Goal: Task Accomplishment & Management: Manage account settings

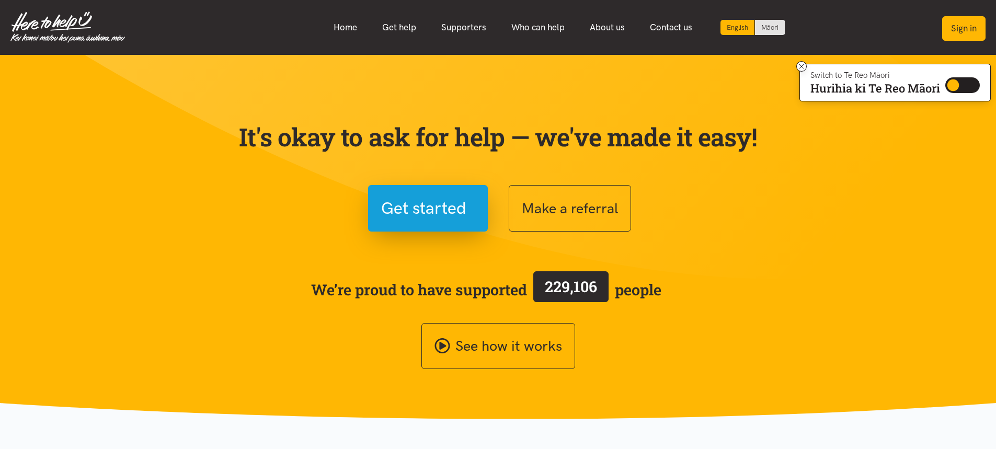
click at [952, 32] on button "Sign in" at bounding box center [963, 28] width 43 height 25
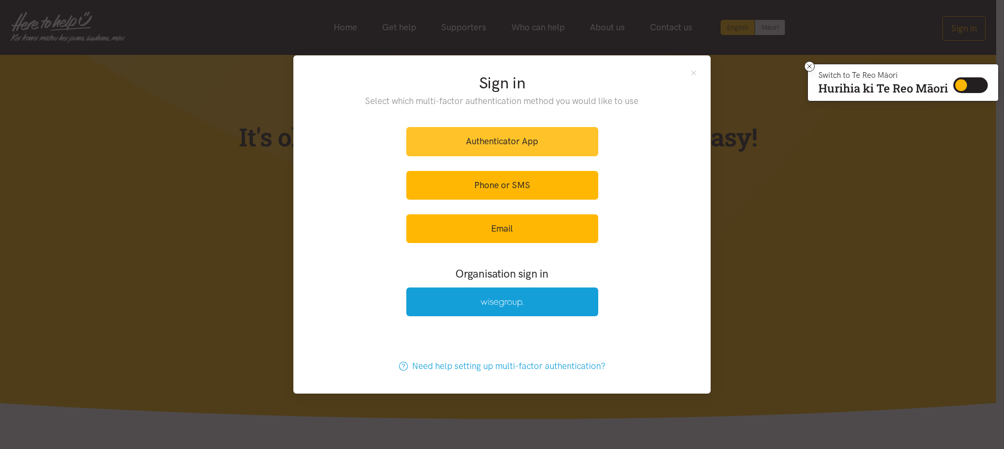
click at [423, 142] on link "Authenticator App" at bounding box center [502, 141] width 192 height 29
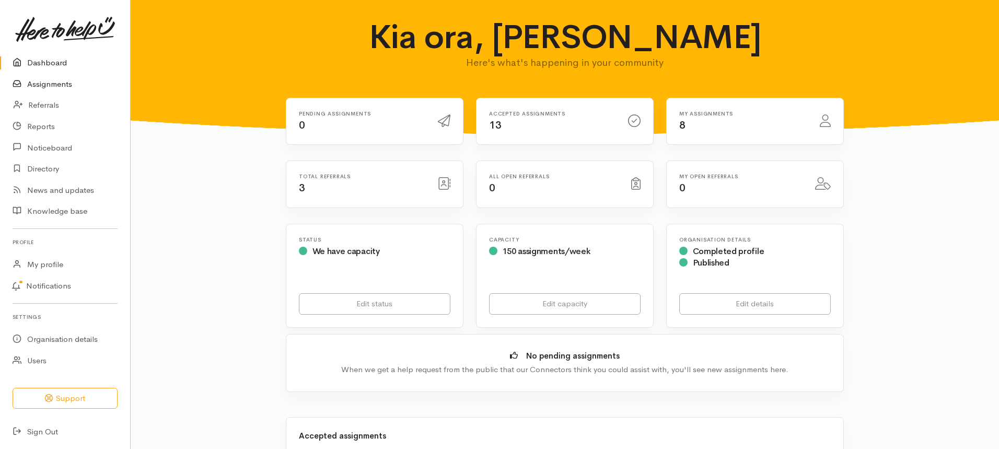
click at [59, 82] on link "Assignments" at bounding box center [65, 84] width 130 height 21
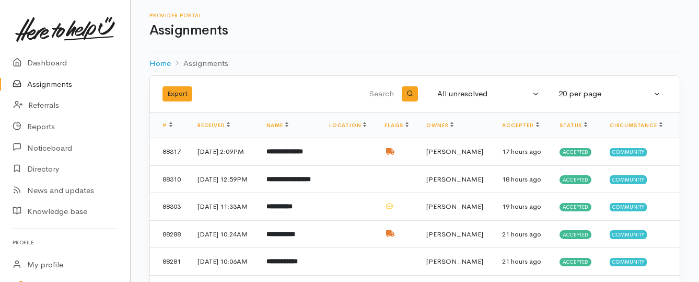
click at [53, 82] on link "Assignments" at bounding box center [65, 84] width 130 height 21
click at [64, 85] on link "Assignments" at bounding box center [65, 84] width 130 height 21
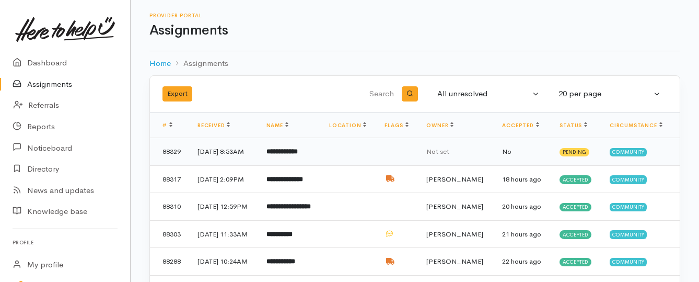
click at [297, 149] on b "**********" at bounding box center [282, 151] width 31 height 7
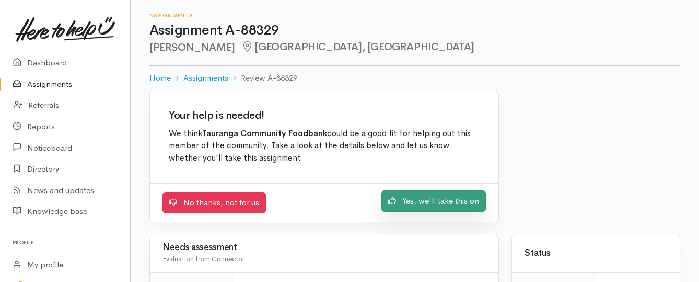
click at [401, 205] on link "Yes, we'll take this on" at bounding box center [434, 200] width 105 height 21
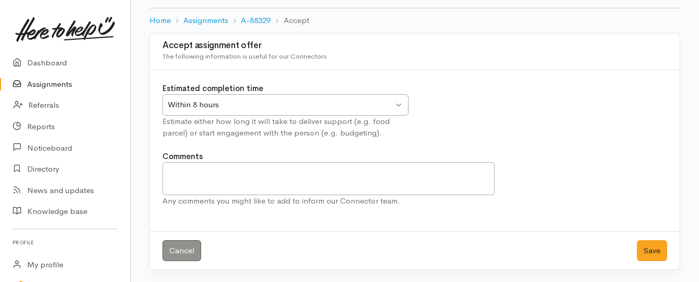
scroll to position [58, 0]
click at [646, 254] on button "Save" at bounding box center [652, 249] width 30 height 21
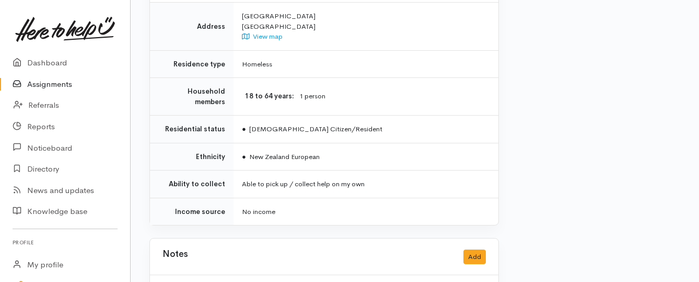
scroll to position [784, 0]
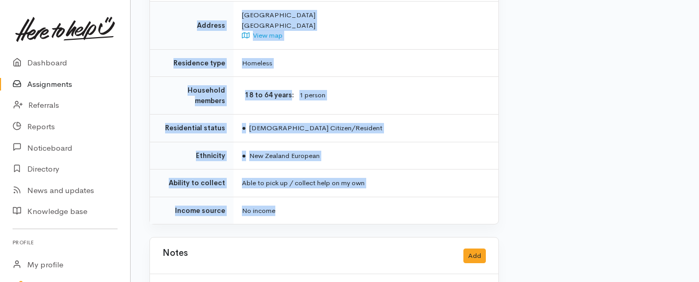
drag, startPoint x: 240, startPoint y: 29, endPoint x: 403, endPoint y: 175, distance: 219.1
copy div "**********"
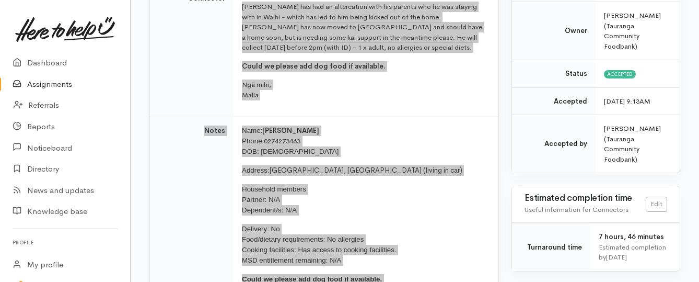
scroll to position [157, 0]
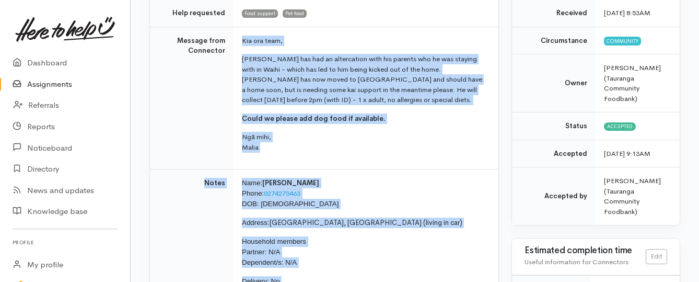
click at [62, 82] on link "Assignments" at bounding box center [65, 84] width 130 height 21
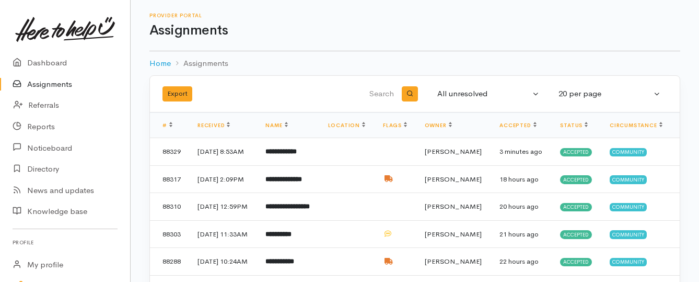
click at [60, 83] on link "Assignments" at bounding box center [65, 84] width 130 height 21
click at [46, 82] on link "Assignments" at bounding box center [65, 84] width 130 height 21
click at [50, 84] on link "Assignments" at bounding box center [65, 84] width 130 height 21
click at [60, 84] on link "Assignments" at bounding box center [65, 84] width 130 height 21
click at [38, 85] on link "Assignments" at bounding box center [65, 84] width 130 height 21
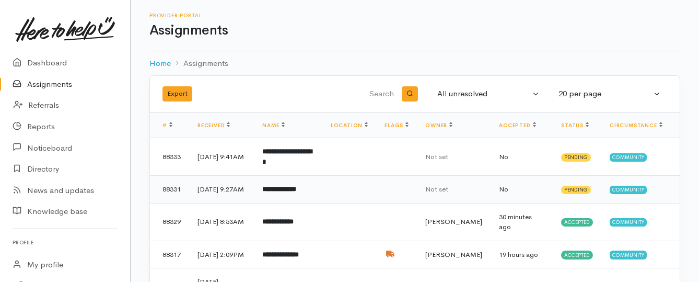
click at [286, 192] on b "**********" at bounding box center [279, 189] width 34 height 7
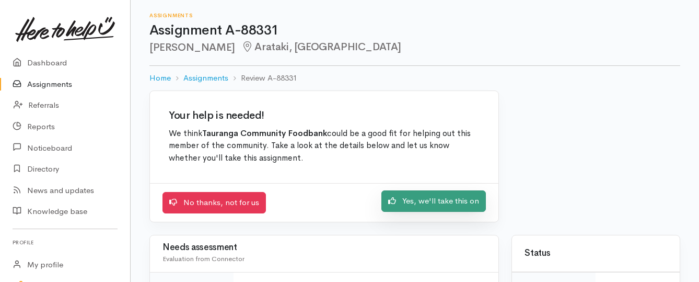
click at [410, 198] on link "Yes, we'll take this on" at bounding box center [434, 200] width 105 height 21
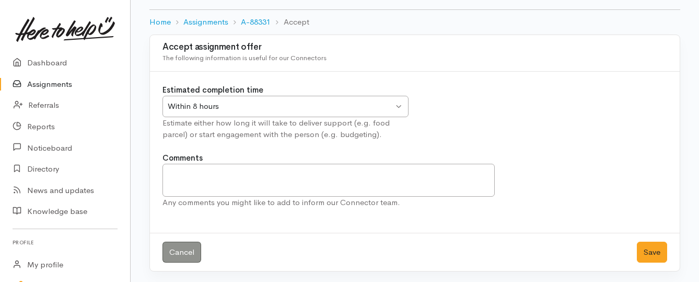
scroll to position [58, 0]
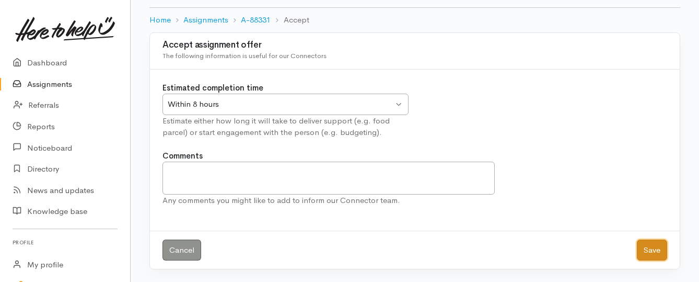
click at [661, 251] on button "Save" at bounding box center [652, 249] width 30 height 21
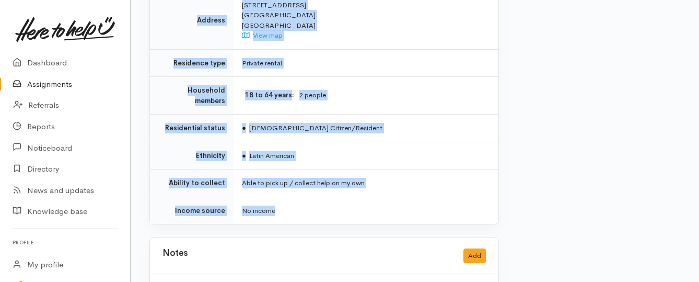
scroll to position [784, 0]
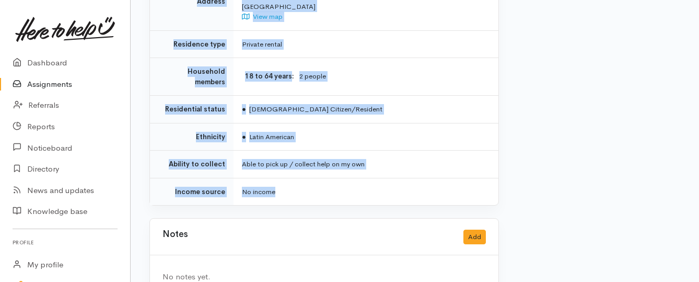
drag, startPoint x: 239, startPoint y: 82, endPoint x: 361, endPoint y: 174, distance: 152.9
copy div "**********"
click at [52, 81] on link "Assignments" at bounding box center [65, 84] width 130 height 21
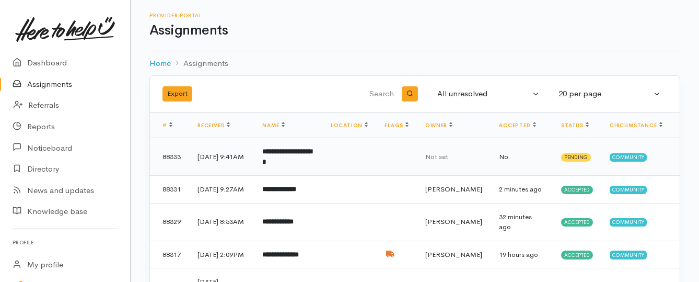
click at [274, 159] on td "**********" at bounding box center [288, 157] width 68 height 38
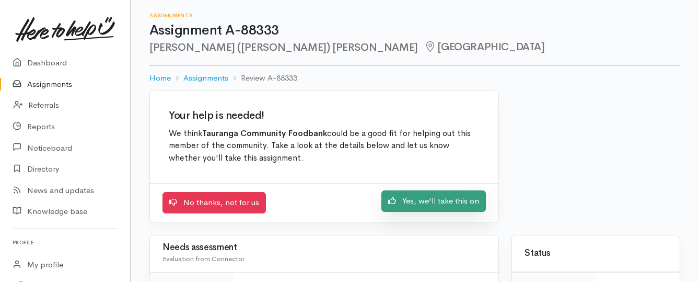
click at [441, 201] on link "Yes, we'll take this on" at bounding box center [434, 200] width 105 height 21
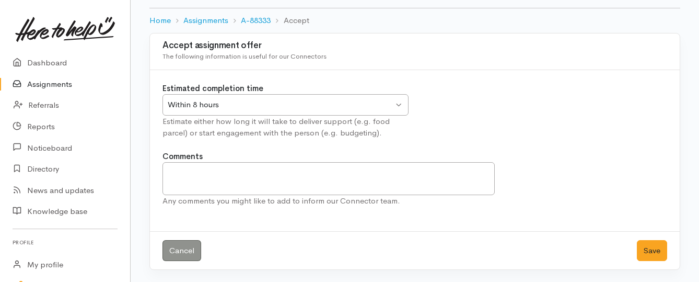
scroll to position [58, 0]
click at [657, 248] on button "Save" at bounding box center [652, 249] width 30 height 21
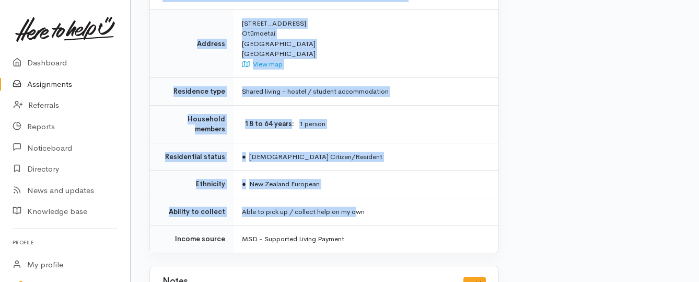
scroll to position [732, 0]
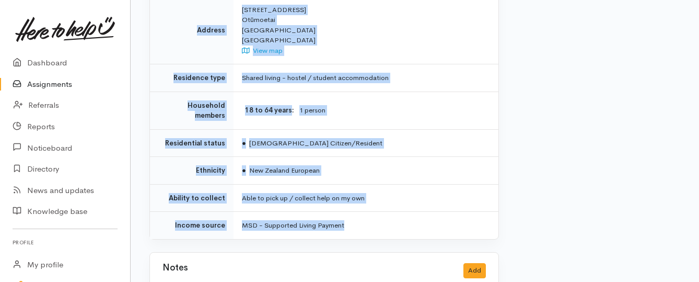
drag, startPoint x: 241, startPoint y: 133, endPoint x: 370, endPoint y: 194, distance: 142.4
copy div "**********"
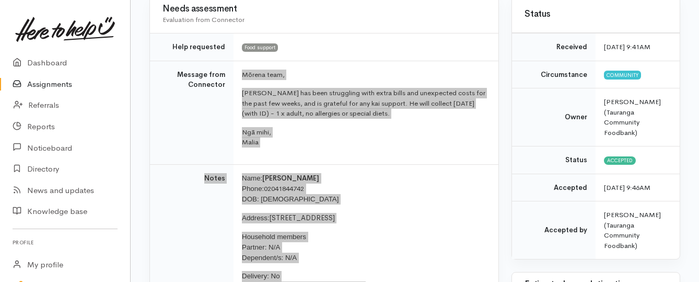
scroll to position [105, 0]
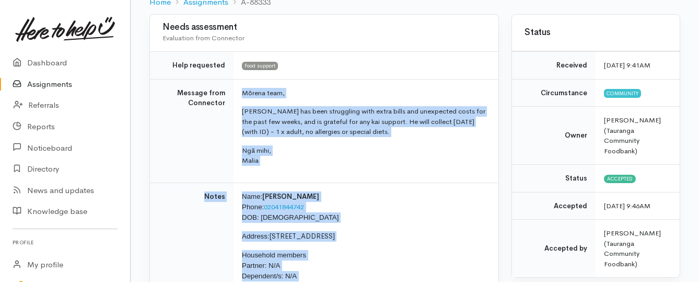
click at [60, 84] on link "Assignments" at bounding box center [65, 84] width 130 height 21
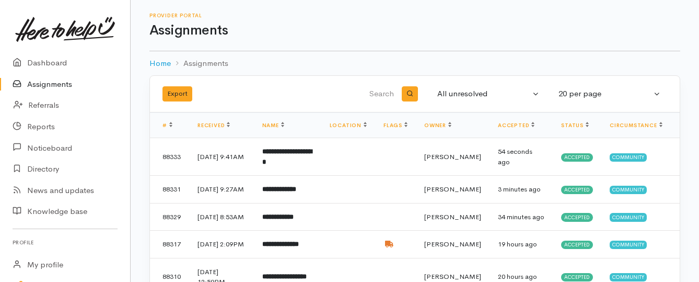
click at [60, 82] on link "Assignments" at bounding box center [65, 84] width 130 height 21
click at [52, 87] on link "Assignments" at bounding box center [65, 84] width 130 height 21
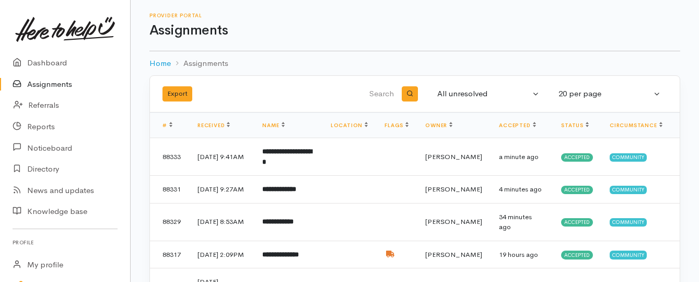
click at [44, 88] on link "Assignments" at bounding box center [65, 84] width 130 height 21
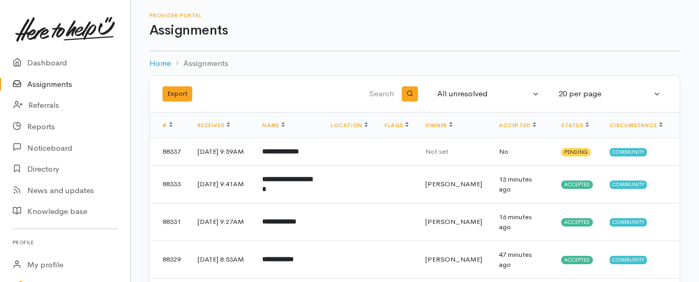
click at [51, 83] on link "Assignments" at bounding box center [65, 84] width 130 height 21
click at [289, 155] on b "**********" at bounding box center [280, 151] width 37 height 7
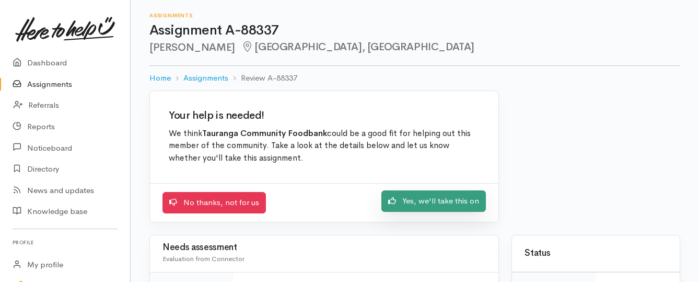
click at [435, 202] on link "Yes, we'll take this on" at bounding box center [434, 200] width 105 height 21
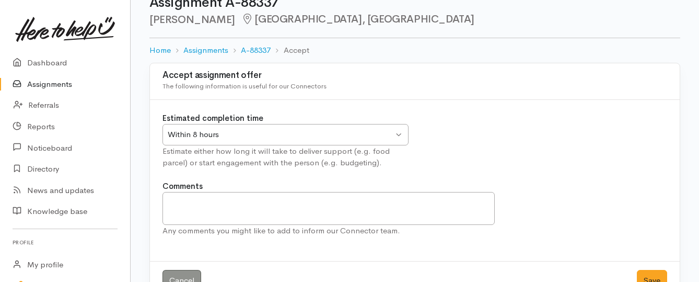
scroll to position [58, 0]
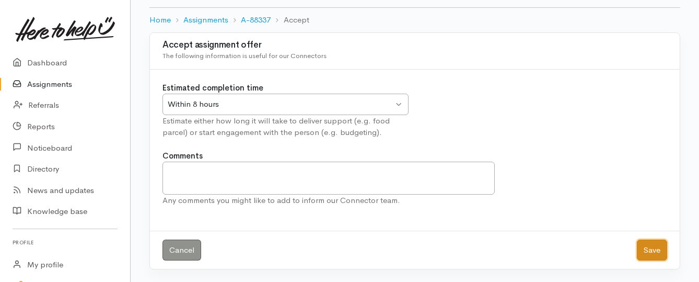
click at [664, 244] on button "Save" at bounding box center [652, 249] width 30 height 21
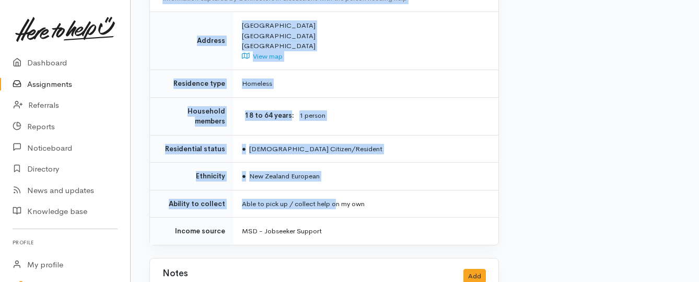
scroll to position [784, 0]
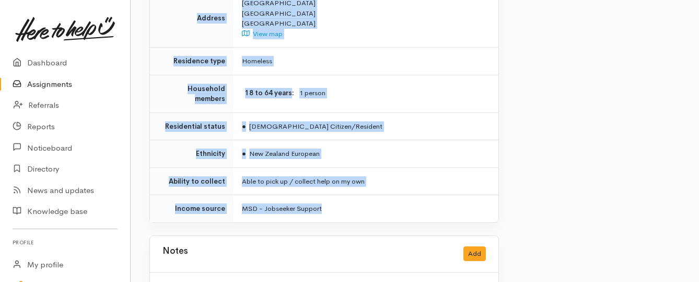
drag, startPoint x: 243, startPoint y: 94, endPoint x: 352, endPoint y: 205, distance: 156.3
copy div "**********"
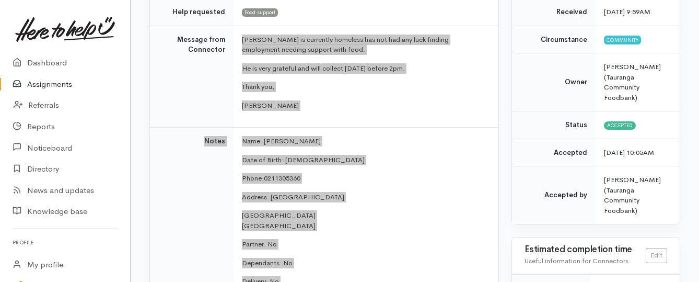
scroll to position [157, 0]
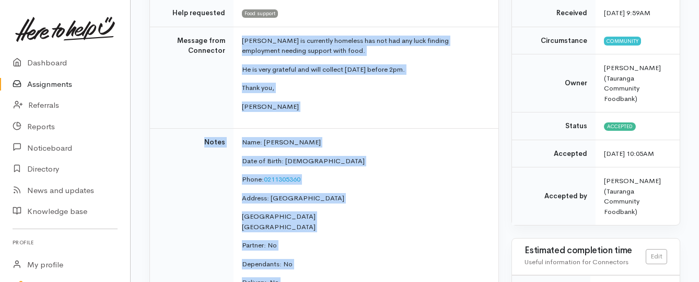
click at [53, 82] on link "Assignments" at bounding box center [65, 84] width 130 height 21
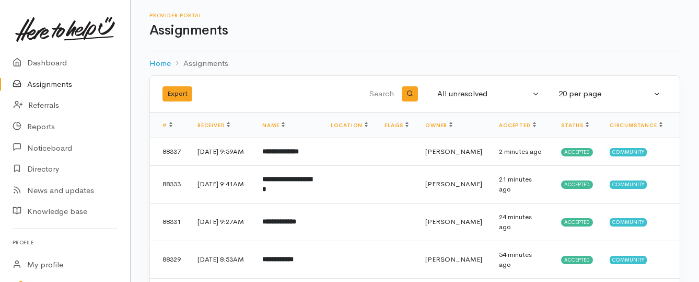
click at [62, 86] on link "Assignments" at bounding box center [65, 84] width 130 height 21
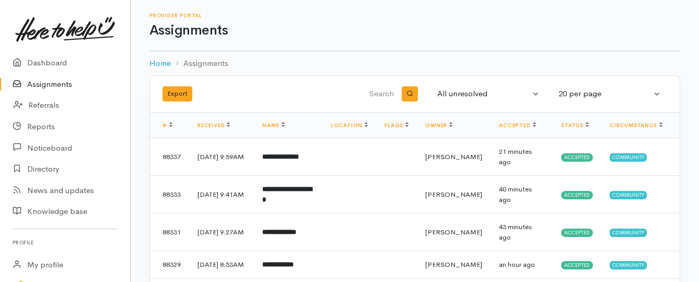
click at [56, 80] on link "Assignments" at bounding box center [65, 84] width 130 height 21
click at [49, 82] on link "Assignments" at bounding box center [65, 84] width 130 height 21
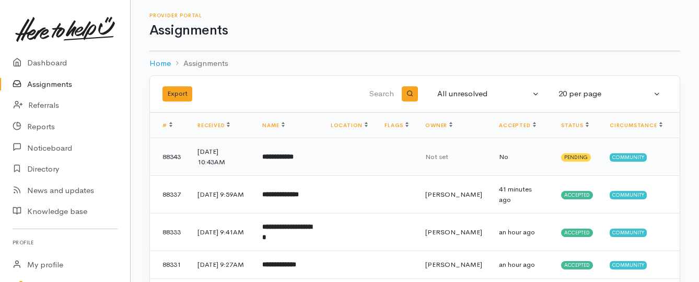
click at [278, 158] on b "**********" at bounding box center [277, 156] width 31 height 7
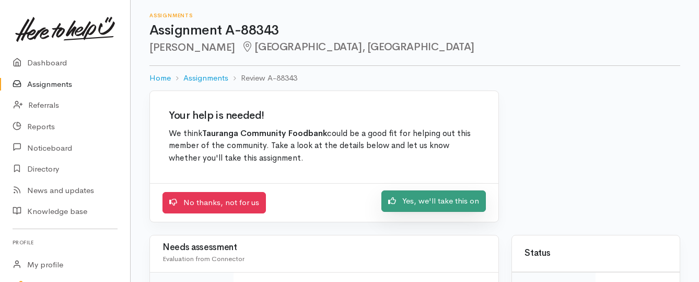
click at [453, 201] on link "Yes, we'll take this on" at bounding box center [434, 200] width 105 height 21
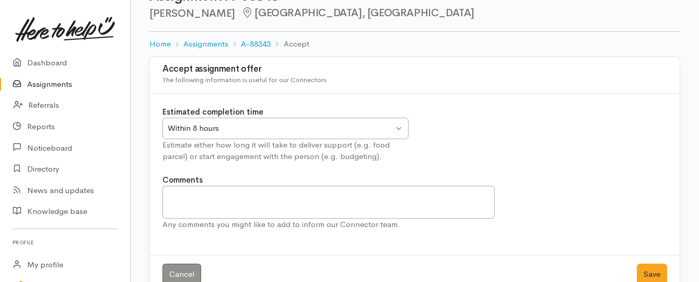
scroll to position [58, 0]
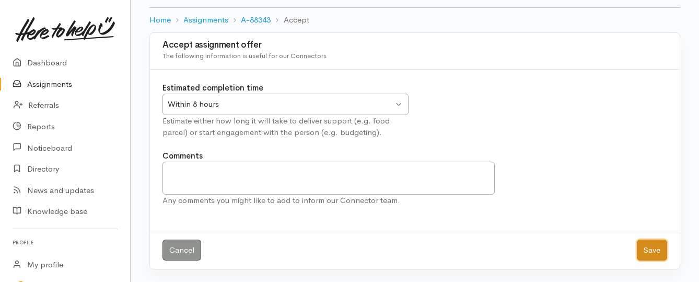
click at [657, 251] on button "Save" at bounding box center [652, 249] width 30 height 21
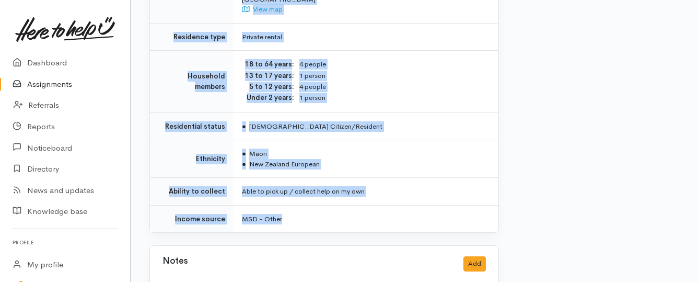
scroll to position [889, 0]
drag, startPoint x: 247, startPoint y: 136, endPoint x: 371, endPoint y: 198, distance: 138.2
copy div "**********"
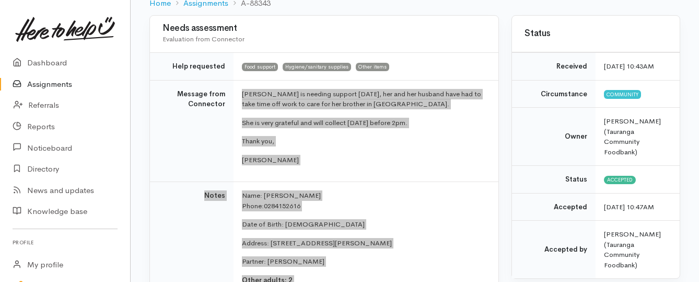
scroll to position [0, 0]
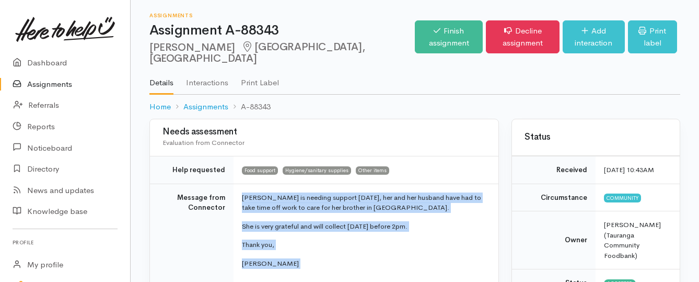
click at [64, 82] on link "Assignments" at bounding box center [65, 84] width 130 height 21
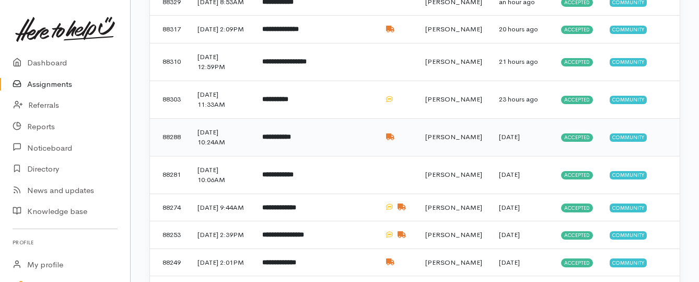
scroll to position [314, 0]
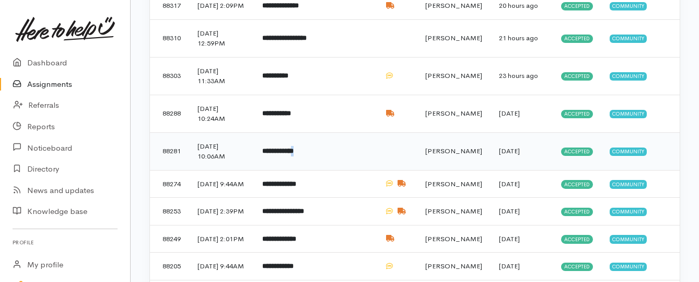
click at [317, 170] on td "**********" at bounding box center [288, 151] width 68 height 38
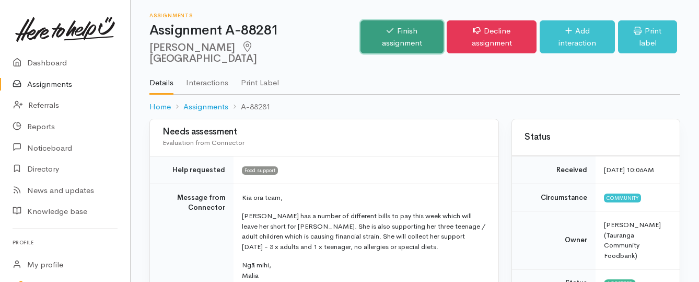
click at [372, 31] on link "Finish assignment" at bounding box center [402, 36] width 83 height 33
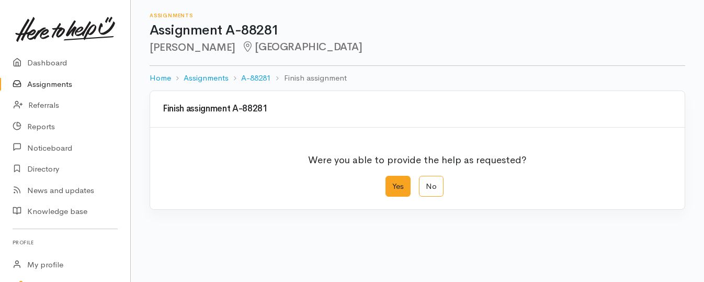
click at [398, 183] on label "Yes" at bounding box center [397, 186] width 25 height 21
click at [392, 182] on input "Yes" at bounding box center [388, 179] width 7 height 7
radio input "true"
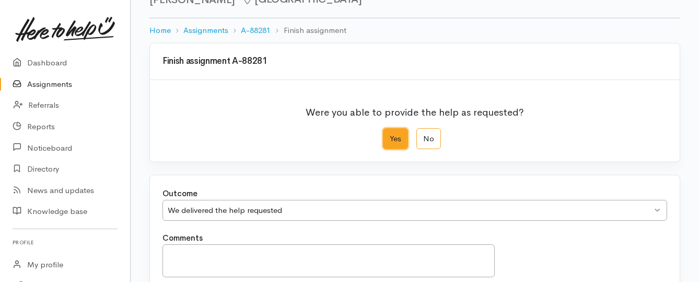
scroll to position [174, 0]
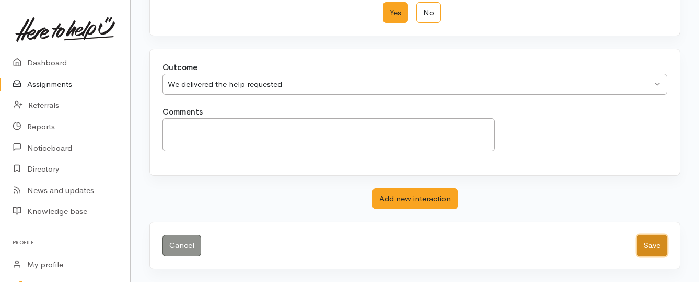
click at [649, 250] on button "Save" at bounding box center [652, 245] width 30 height 21
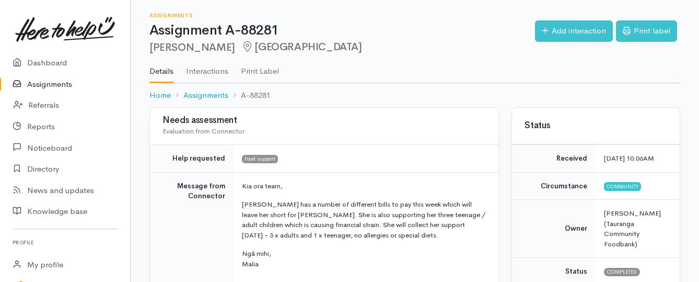
click at [64, 84] on link "Assignments" at bounding box center [65, 84] width 130 height 21
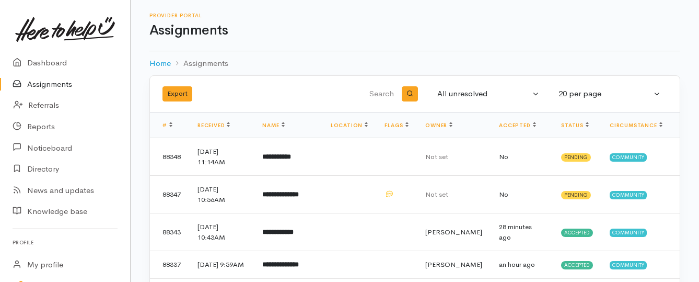
click at [62, 86] on link "Assignments" at bounding box center [65, 84] width 130 height 21
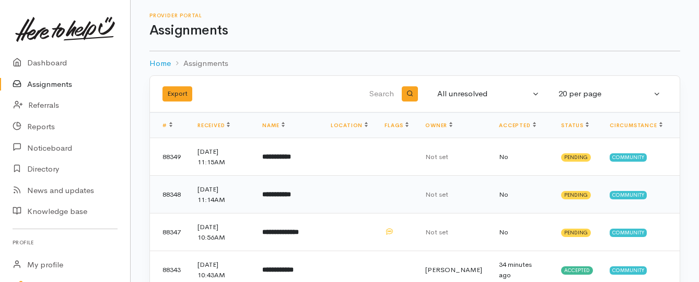
scroll to position [52, 0]
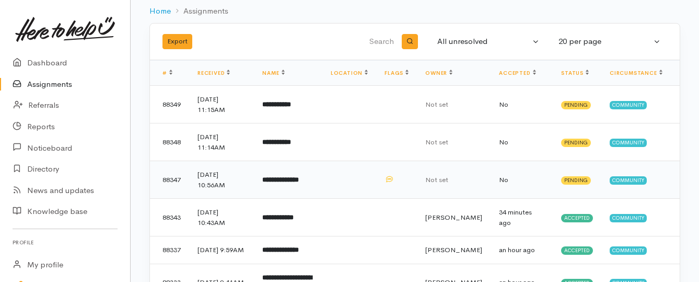
click at [289, 182] on b "**********" at bounding box center [280, 179] width 37 height 7
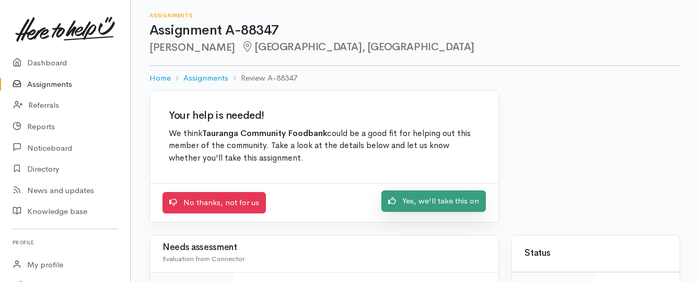
click at [419, 200] on link "Yes, we'll take this on" at bounding box center [434, 200] width 105 height 21
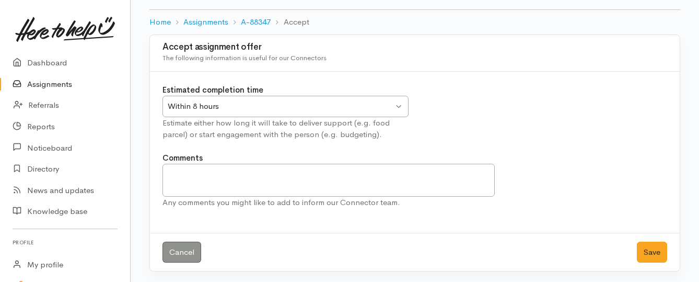
scroll to position [58, 0]
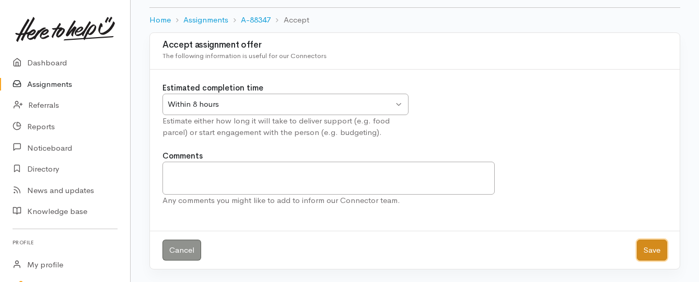
click at [645, 246] on button "Save" at bounding box center [652, 249] width 30 height 21
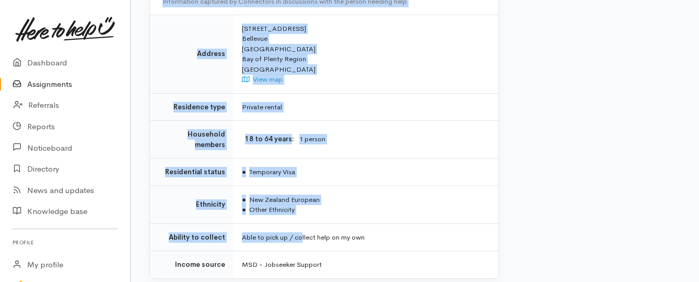
scroll to position [941, 0]
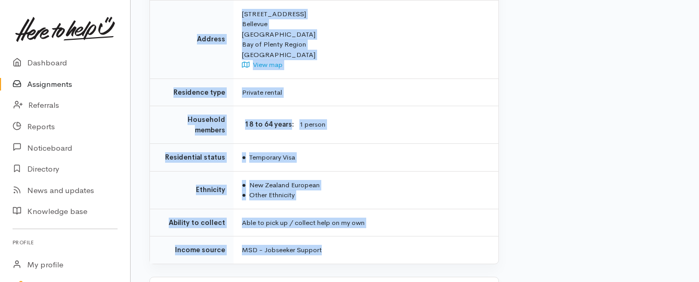
drag, startPoint x: 245, startPoint y: 134, endPoint x: 333, endPoint y: 221, distance: 124.2
copy div "**********"
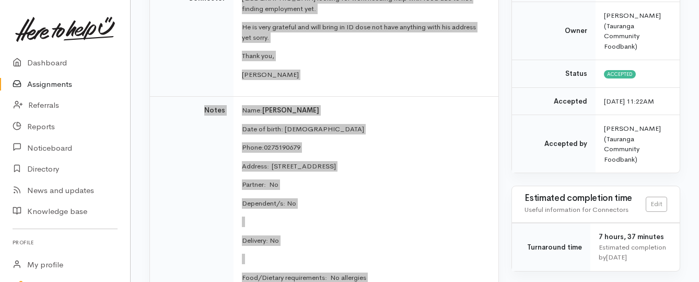
scroll to position [157, 0]
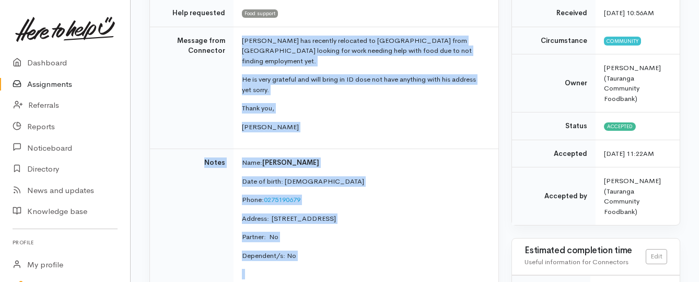
click at [50, 86] on link "Assignments" at bounding box center [65, 84] width 130 height 21
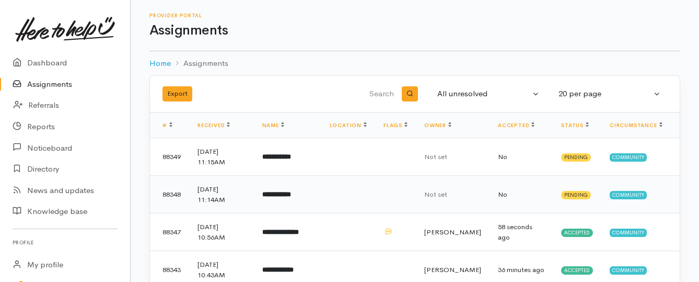
click at [284, 193] on b "**********" at bounding box center [276, 194] width 29 height 7
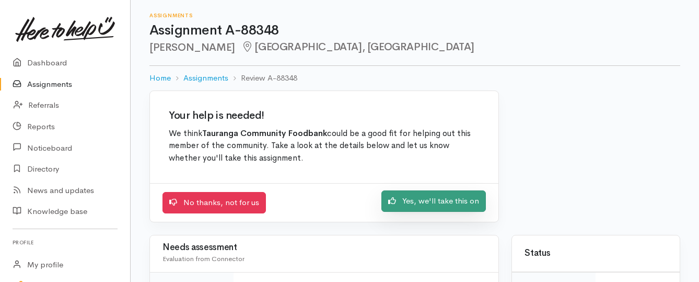
click at [400, 203] on link "Yes, we'll take this on" at bounding box center [434, 200] width 105 height 21
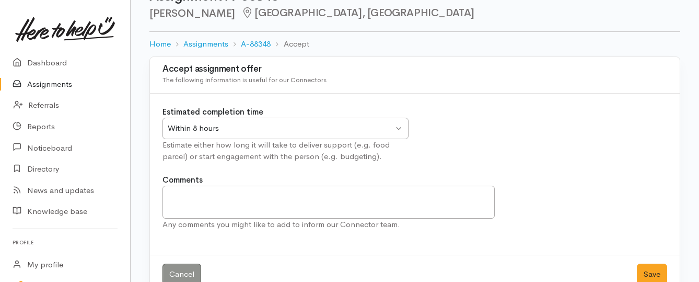
scroll to position [58, 0]
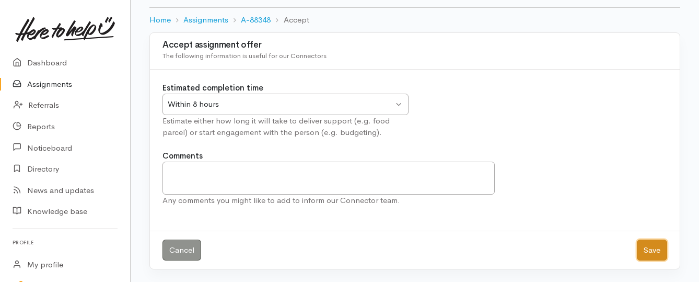
click at [652, 255] on button "Save" at bounding box center [652, 249] width 30 height 21
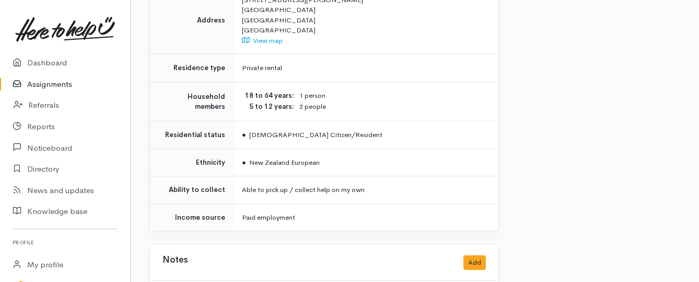
scroll to position [889, 0]
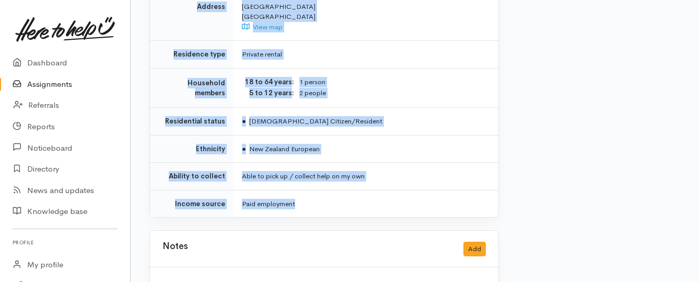
drag, startPoint x: 239, startPoint y: 79, endPoint x: 374, endPoint y: 170, distance: 162.4
copy div "**********"
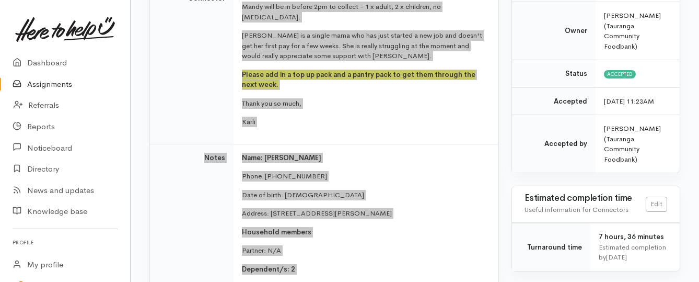
scroll to position [157, 0]
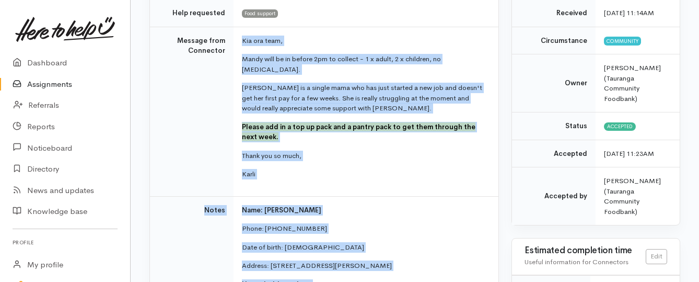
click at [65, 87] on link "Assignments" at bounding box center [65, 84] width 130 height 21
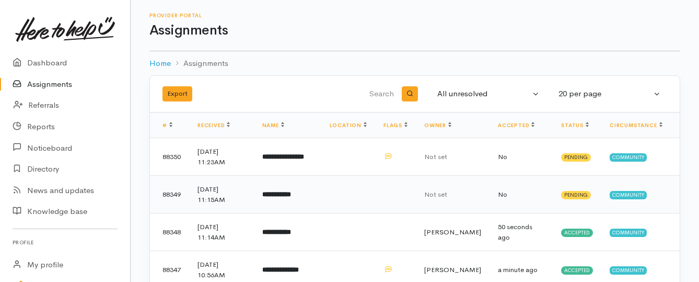
click at [291, 198] on b "**********" at bounding box center [276, 194] width 29 height 7
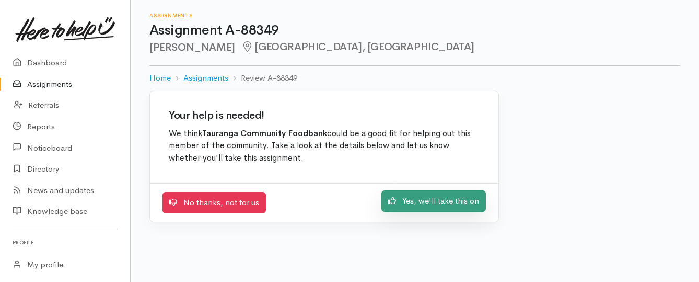
click at [390, 201] on icon at bounding box center [392, 200] width 8 height 7
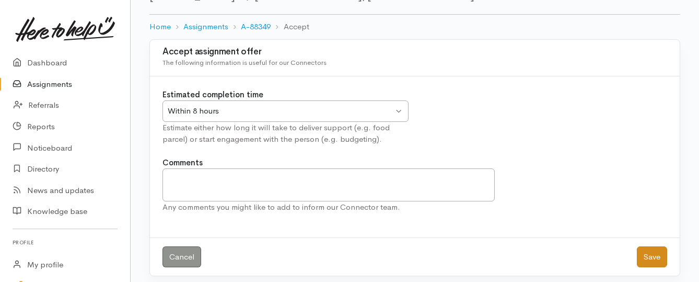
scroll to position [58, 0]
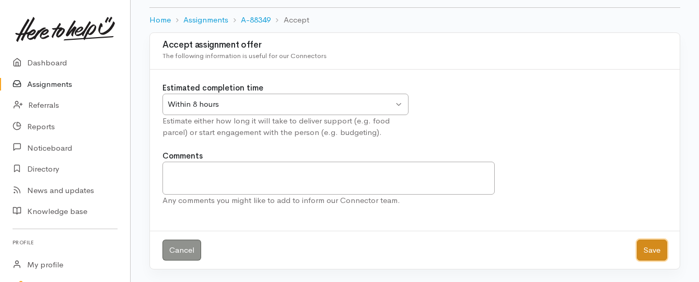
click at [653, 254] on button "Save" at bounding box center [652, 249] width 30 height 21
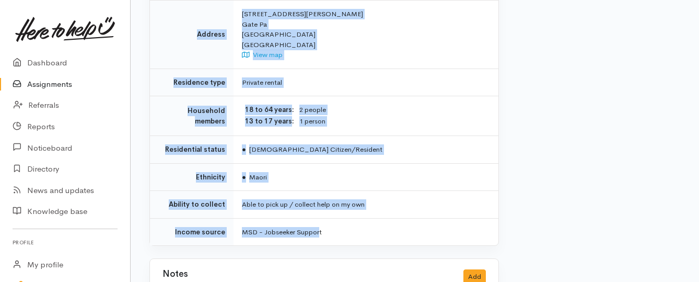
scroll to position [804, 0]
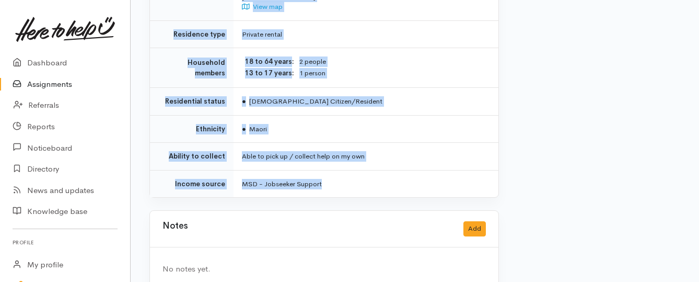
drag, startPoint x: 243, startPoint y: 185, endPoint x: 337, endPoint y: 168, distance: 96.2
copy div "**********"
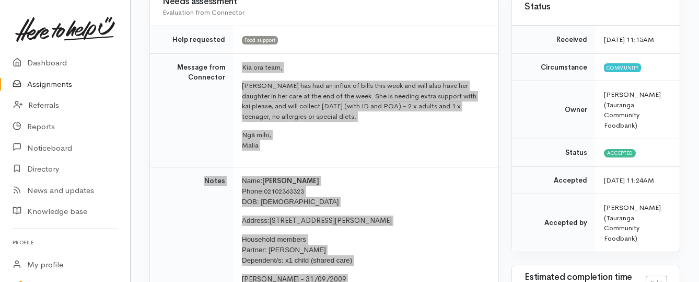
scroll to position [125, 0]
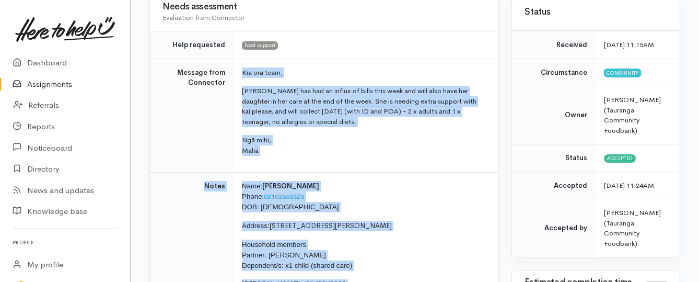
click at [61, 80] on link "Assignments" at bounding box center [65, 84] width 130 height 21
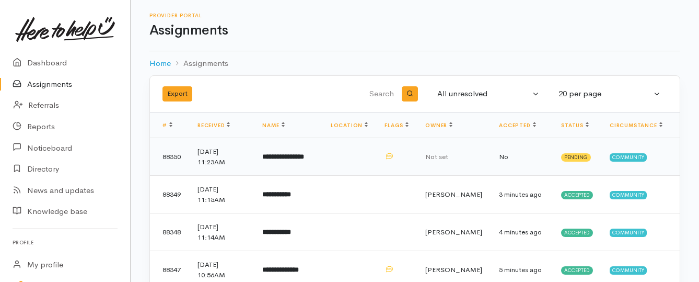
click at [294, 163] on td "**********" at bounding box center [288, 157] width 68 height 38
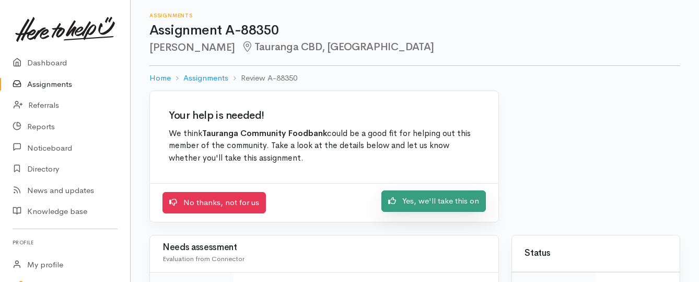
click at [416, 205] on link "Yes, we'll take this on" at bounding box center [434, 200] width 105 height 21
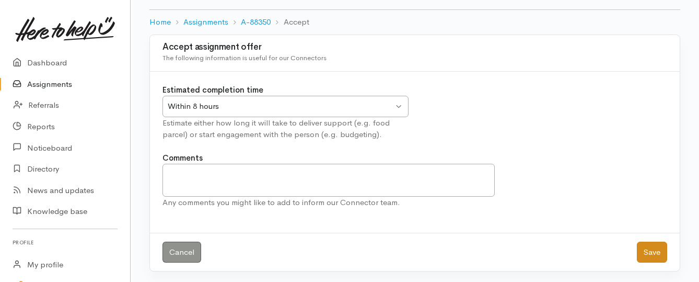
scroll to position [58, 0]
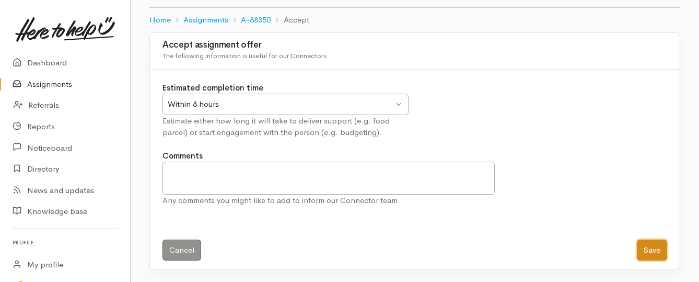
click at [647, 248] on button "Save" at bounding box center [652, 249] width 30 height 21
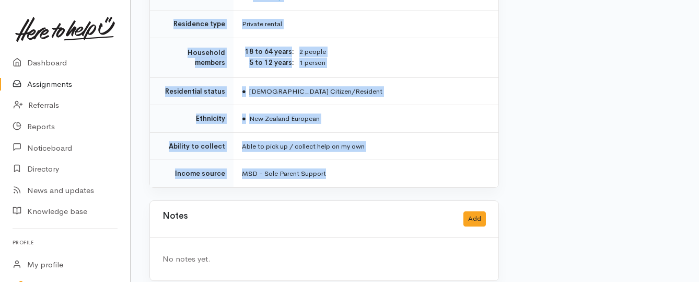
scroll to position [854, 0]
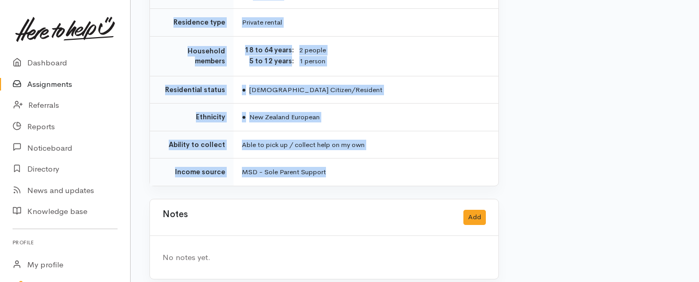
drag, startPoint x: 239, startPoint y: 91, endPoint x: 377, endPoint y: 159, distance: 153.6
copy div "**********"
click at [59, 83] on link "Assignments" at bounding box center [65, 84] width 130 height 21
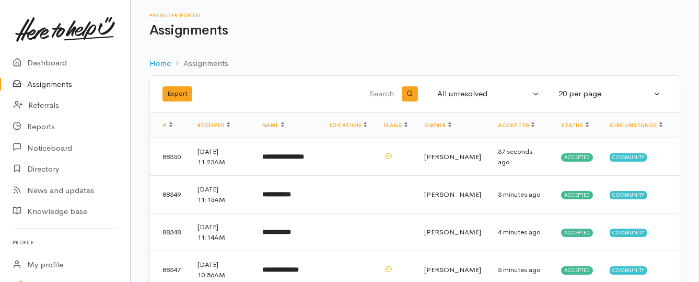
click at [50, 83] on link "Assignments" at bounding box center [65, 84] width 130 height 21
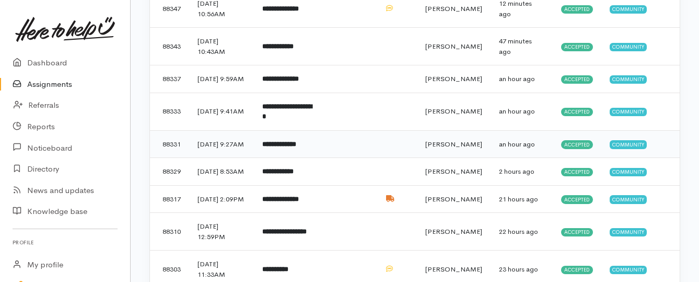
scroll to position [261, 0]
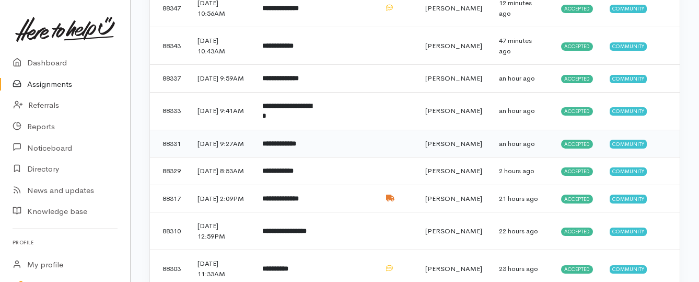
click at [284, 147] on b "**********" at bounding box center [279, 143] width 34 height 7
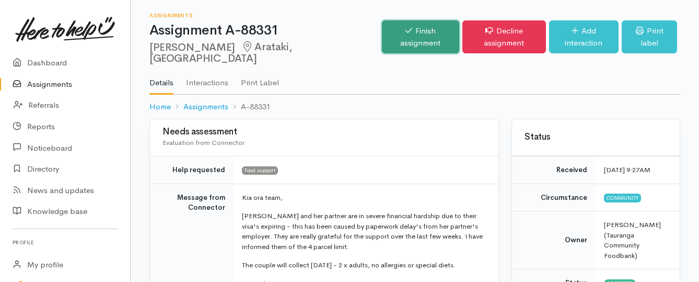
click at [382, 29] on link "Finish assignment" at bounding box center [420, 36] width 77 height 33
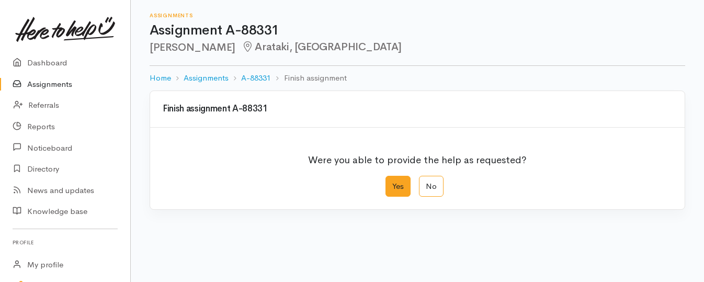
click at [386, 189] on label "Yes" at bounding box center [397, 186] width 25 height 21
click at [386, 182] on input "Yes" at bounding box center [388, 179] width 7 height 7
radio input "true"
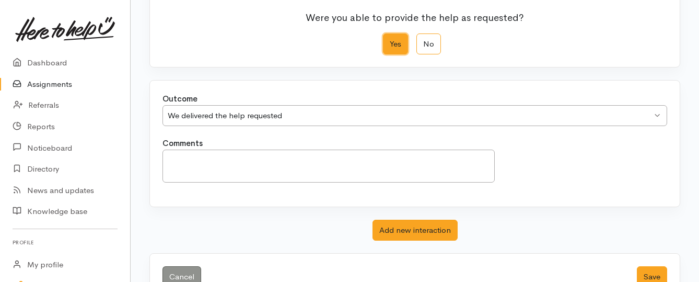
scroll to position [174, 0]
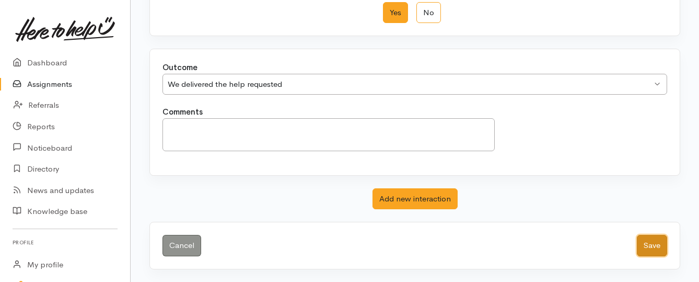
click at [657, 254] on button "Save" at bounding box center [652, 245] width 30 height 21
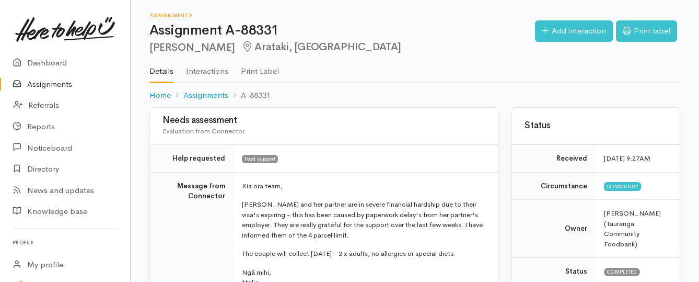
click at [36, 86] on link "Assignments" at bounding box center [65, 84] width 130 height 21
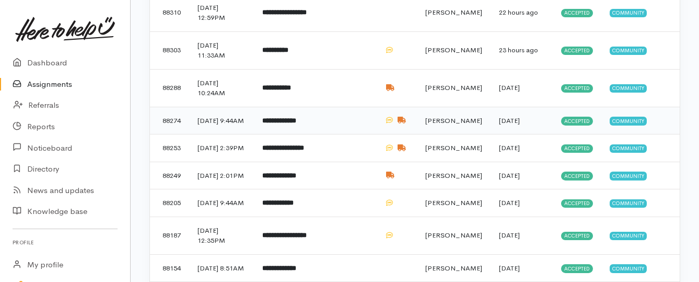
scroll to position [470, 0]
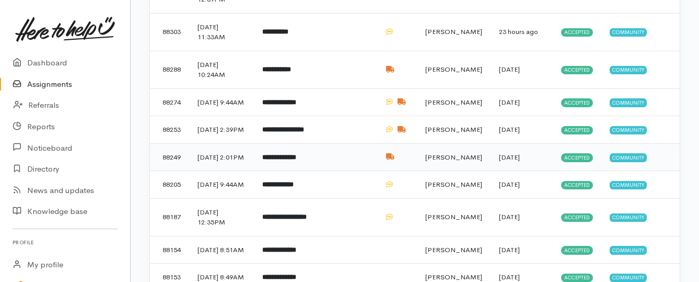
click at [296, 160] on b "**********" at bounding box center [279, 157] width 34 height 7
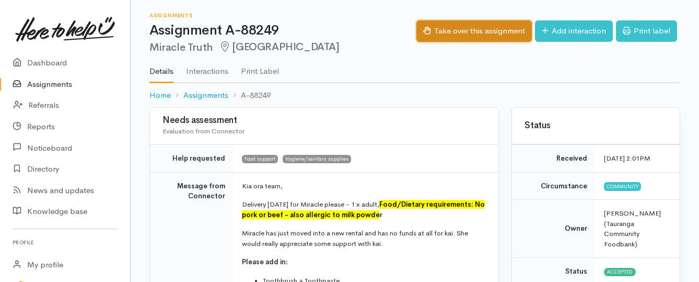
click at [464, 33] on button "Take over this assignment" at bounding box center [475, 30] width 116 height 21
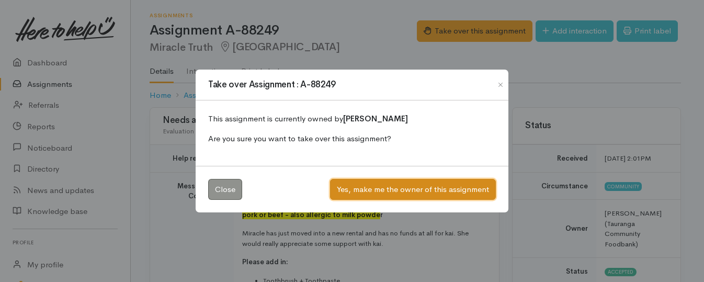
click at [413, 189] on button "Yes, make me the owner of this assignment" at bounding box center [413, 189] width 166 height 21
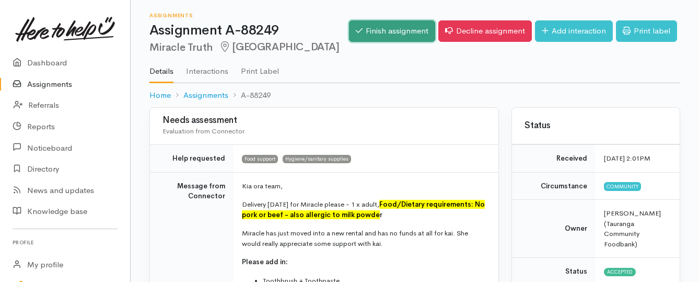
click at [391, 34] on link "Finish assignment" at bounding box center [392, 30] width 86 height 21
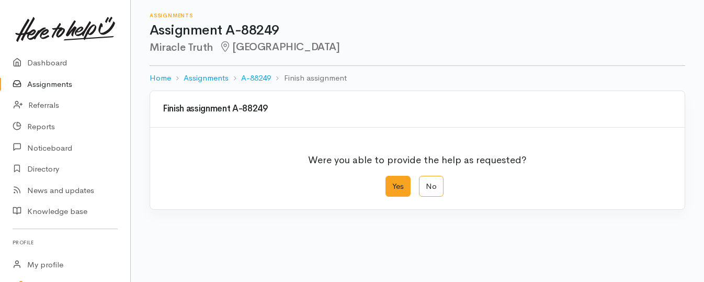
click at [393, 189] on label "Yes" at bounding box center [397, 186] width 25 height 21
click at [392, 182] on input "Yes" at bounding box center [388, 179] width 7 height 7
radio input "true"
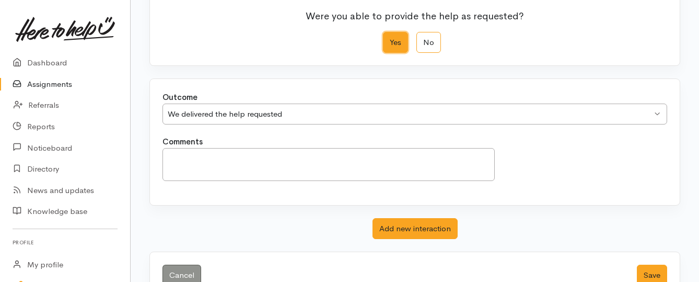
scroll to position [174, 0]
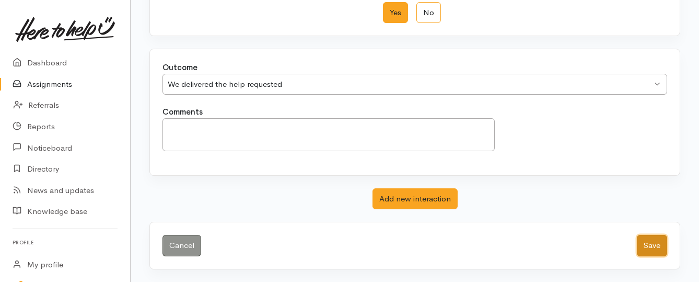
click at [663, 244] on button "Save" at bounding box center [652, 245] width 30 height 21
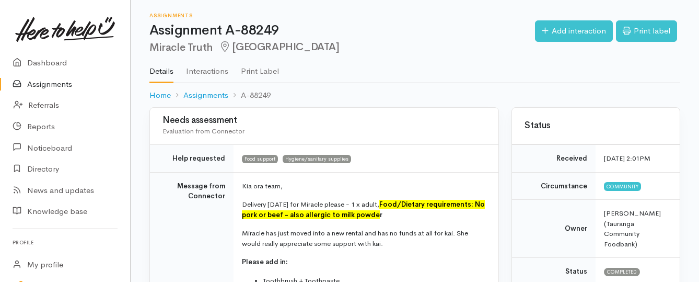
click at [56, 86] on link "Assignments" at bounding box center [65, 84] width 130 height 21
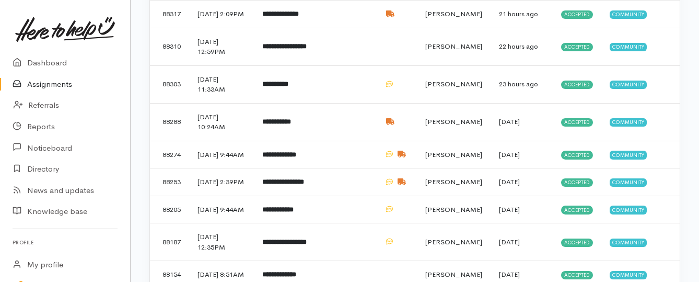
scroll to position [470, 0]
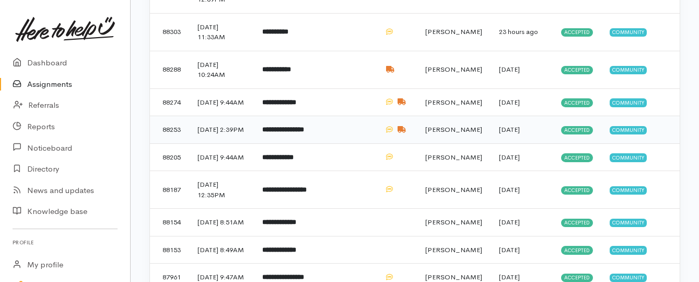
click at [290, 133] on b "**********" at bounding box center [283, 129] width 42 height 7
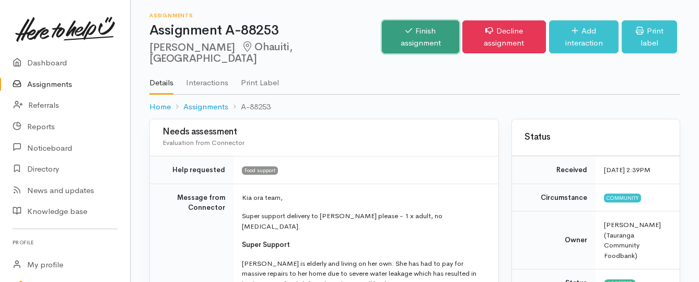
click at [387, 42] on link "Finish assignment" at bounding box center [420, 36] width 77 height 33
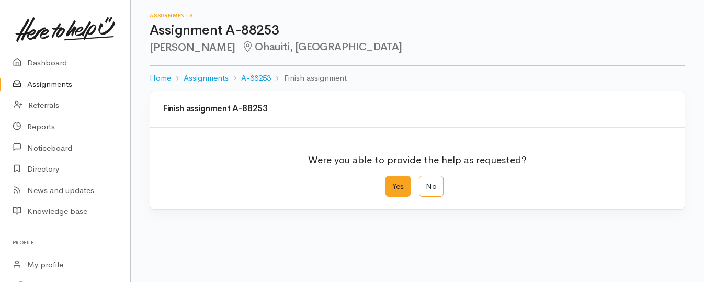
click at [398, 181] on label "Yes" at bounding box center [397, 186] width 25 height 21
click at [392, 181] on input "Yes" at bounding box center [388, 179] width 7 height 7
radio input "true"
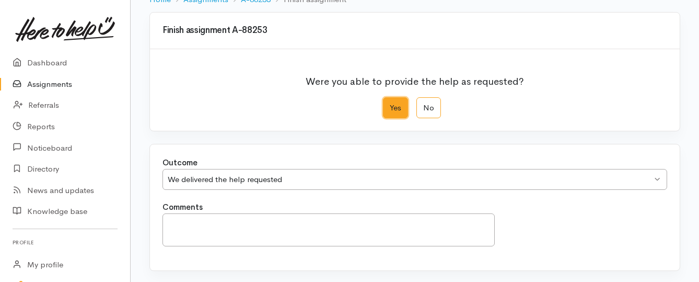
scroll to position [174, 0]
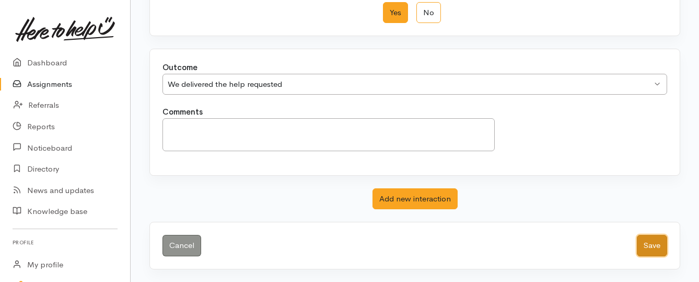
click at [652, 248] on button "Save" at bounding box center [652, 245] width 30 height 21
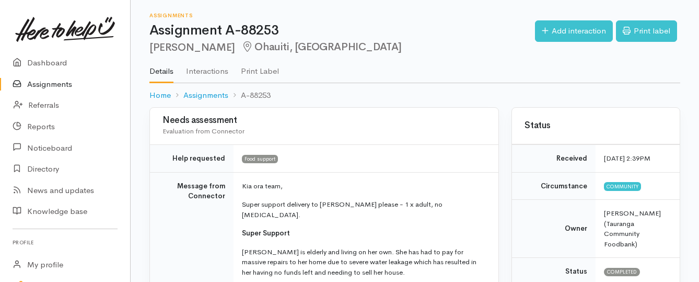
click at [71, 83] on link "Assignments" at bounding box center [65, 84] width 130 height 21
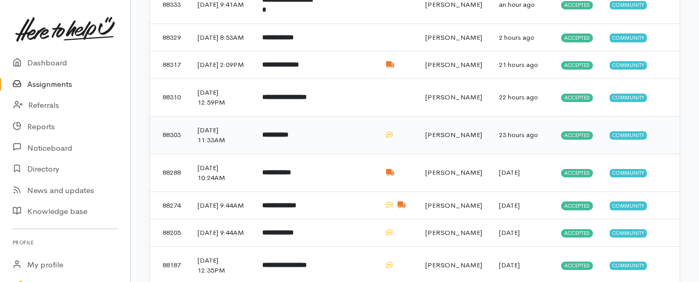
scroll to position [366, 0]
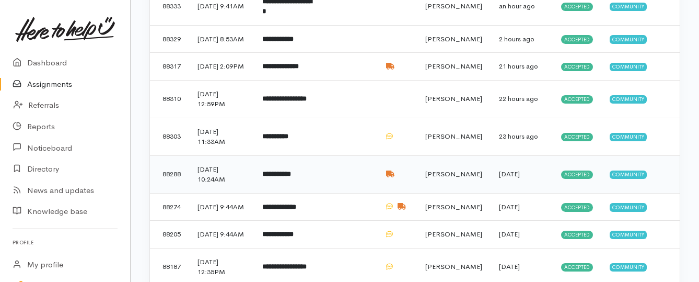
click at [291, 177] on b "**********" at bounding box center [276, 173] width 29 height 7
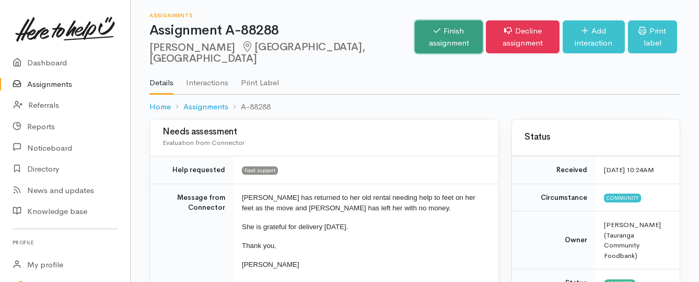
click at [415, 29] on link "Finish assignment" at bounding box center [449, 36] width 68 height 33
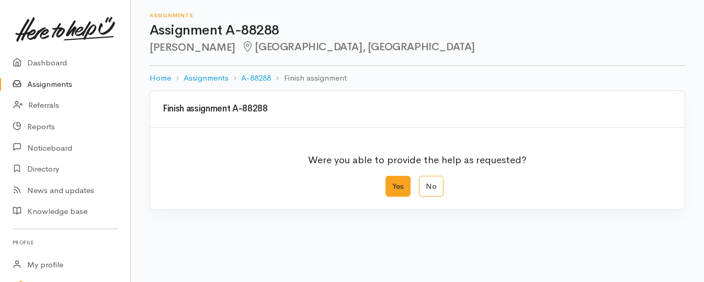
click at [394, 189] on label "Yes" at bounding box center [397, 186] width 25 height 21
click at [392, 182] on input "Yes" at bounding box center [388, 179] width 7 height 7
radio input "true"
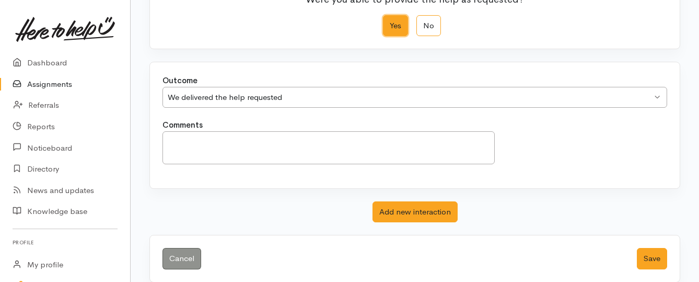
scroll to position [174, 0]
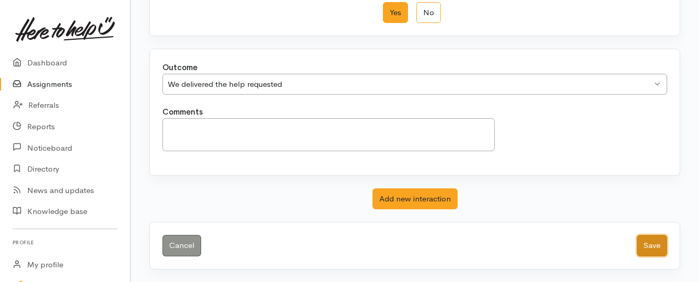
click at [643, 240] on button "Save" at bounding box center [652, 245] width 30 height 21
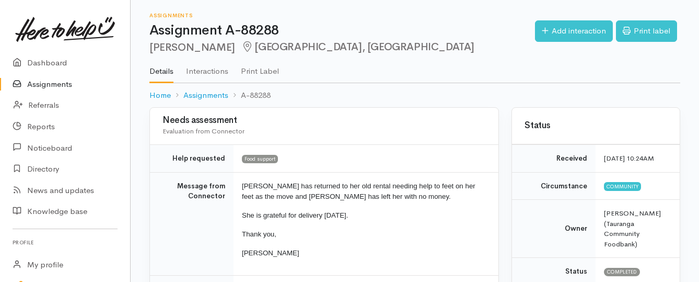
click at [72, 85] on link "Assignments" at bounding box center [65, 84] width 130 height 21
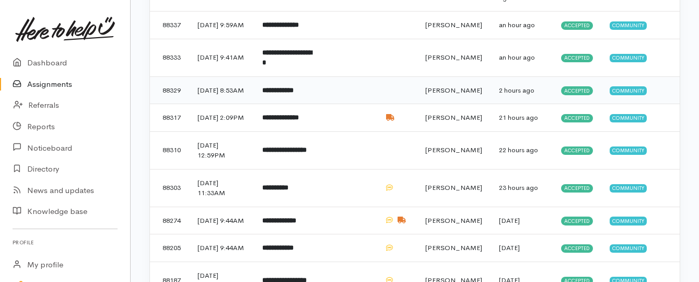
scroll to position [366, 0]
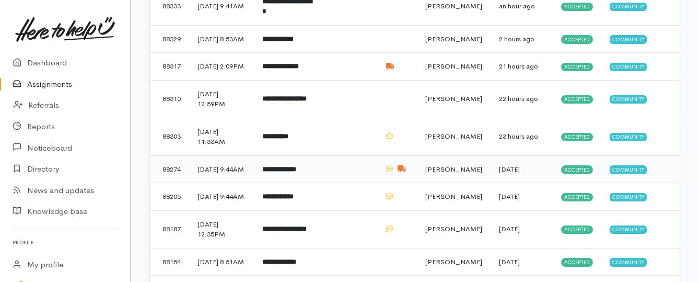
click at [296, 172] on b "**********" at bounding box center [279, 169] width 34 height 7
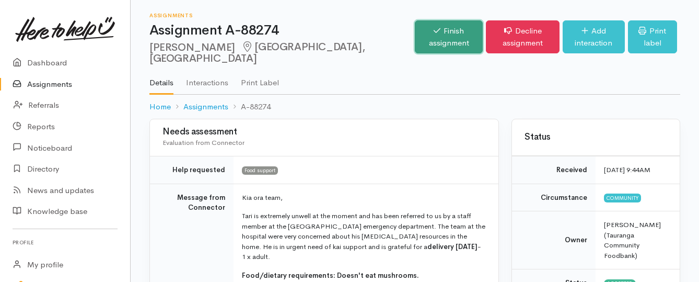
click at [415, 43] on link "Finish assignment" at bounding box center [449, 36] width 68 height 33
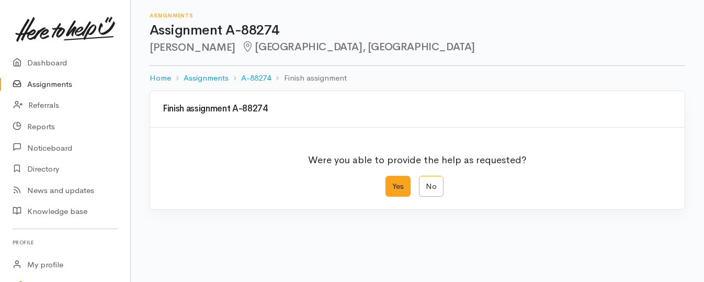
click at [397, 190] on label "Yes" at bounding box center [397, 186] width 25 height 21
click at [392, 182] on input "Yes" at bounding box center [388, 179] width 7 height 7
radio input "true"
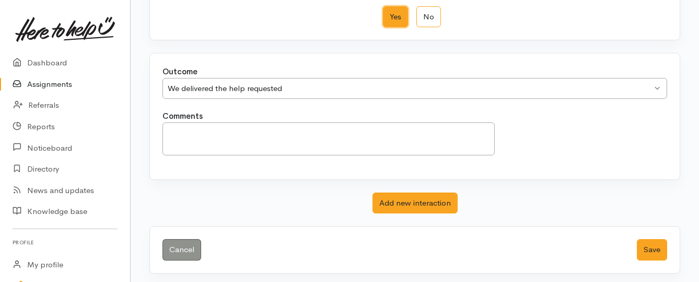
scroll to position [174, 0]
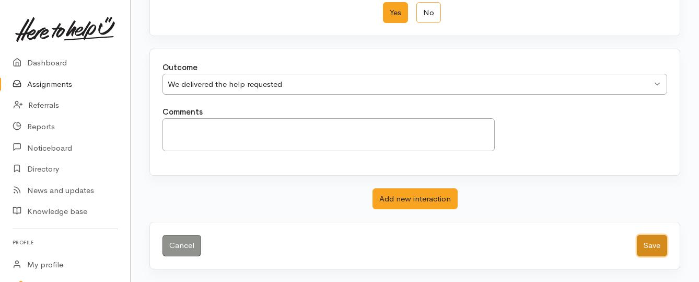
click at [656, 248] on button "Save" at bounding box center [652, 245] width 30 height 21
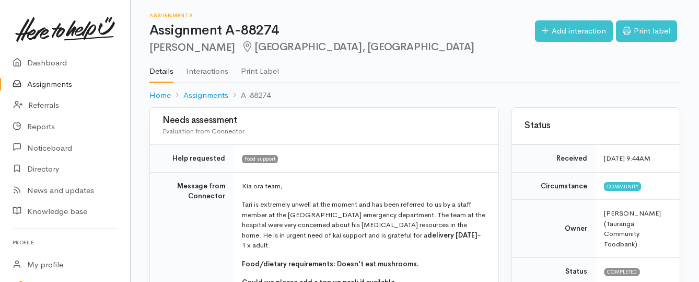
click at [48, 85] on link "Assignments" at bounding box center [65, 84] width 130 height 21
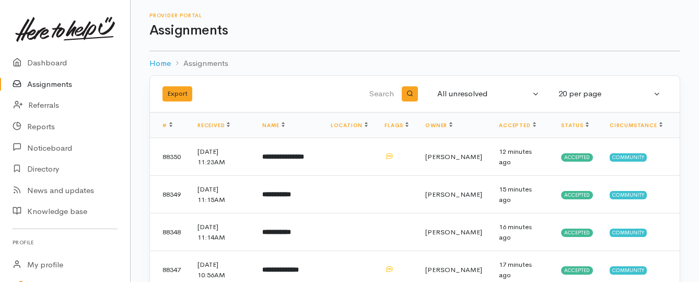
click at [49, 84] on link "Assignments" at bounding box center [65, 84] width 130 height 21
click at [33, 84] on link "Assignments" at bounding box center [65, 84] width 130 height 21
click at [60, 87] on link "Assignments" at bounding box center [65, 84] width 130 height 21
drag, startPoint x: 59, startPoint y: 89, endPoint x: 57, endPoint y: 84, distance: 5.5
click at [59, 89] on link "Assignments" at bounding box center [65, 84] width 130 height 21
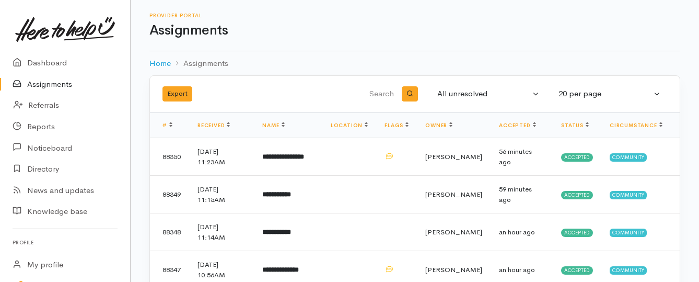
click at [67, 80] on link "Assignments" at bounding box center [65, 84] width 130 height 21
click at [45, 78] on link "Assignments" at bounding box center [65, 84] width 130 height 21
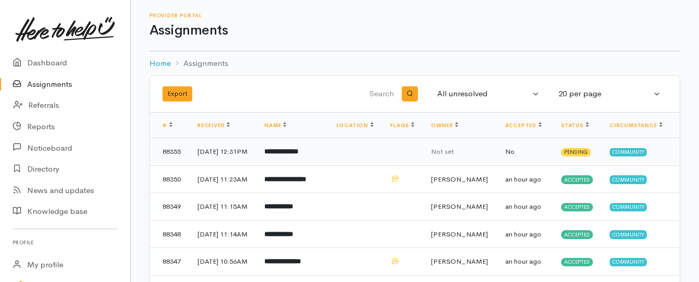
click at [298, 155] on b "**********" at bounding box center [281, 151] width 34 height 7
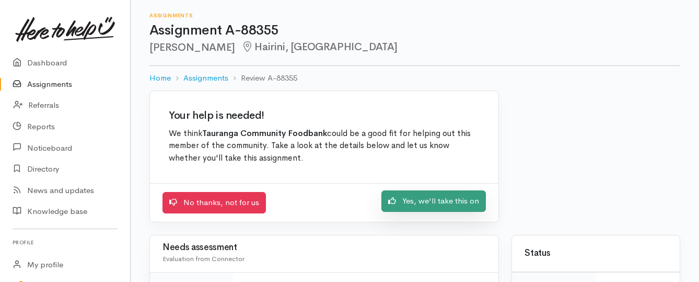
click at [399, 210] on link "Yes, we'll take this on" at bounding box center [434, 200] width 105 height 21
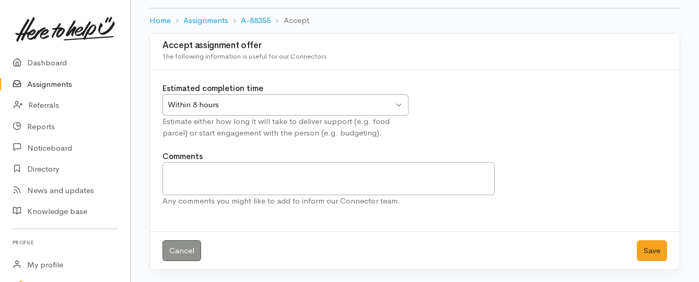
scroll to position [58, 0]
click at [651, 247] on button "Save" at bounding box center [652, 249] width 30 height 21
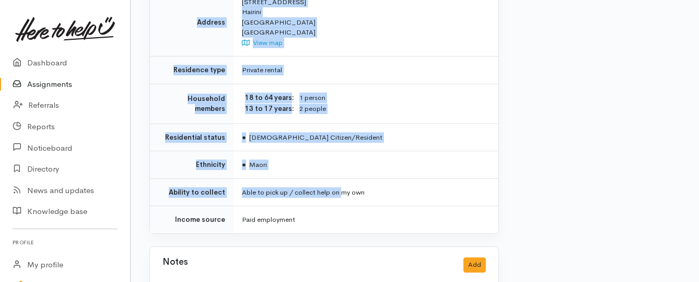
scroll to position [784, 0]
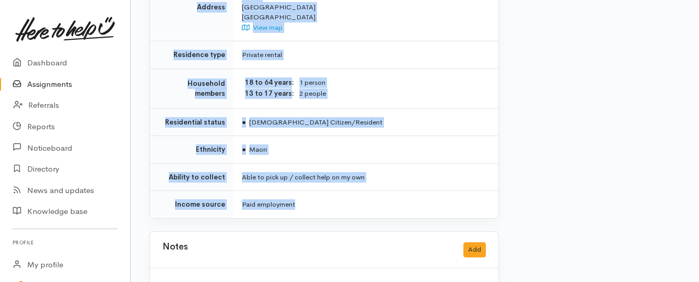
drag, startPoint x: 237, startPoint y: 84, endPoint x: 347, endPoint y: 171, distance: 141.0
copy div "**********"
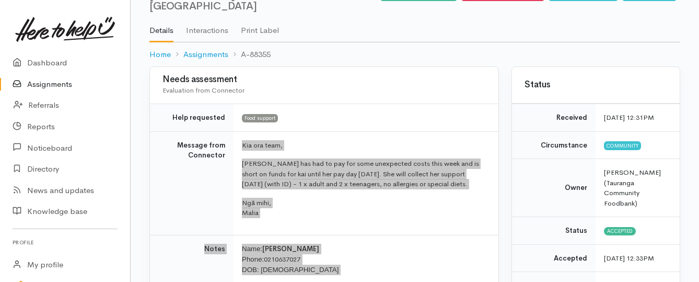
scroll to position [105, 0]
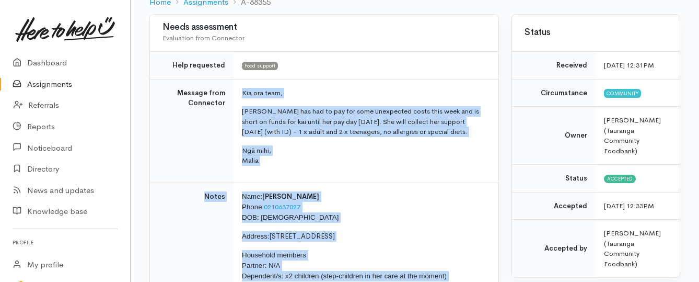
click at [65, 83] on link "Assignments" at bounding box center [65, 84] width 130 height 21
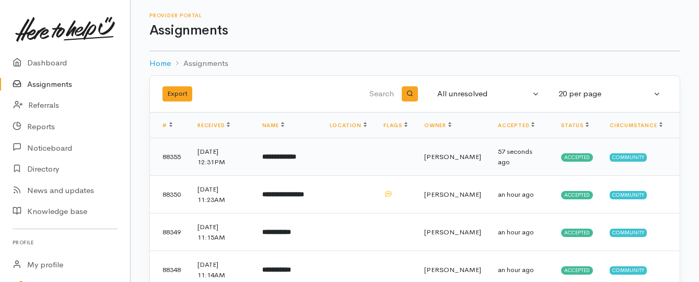
click at [296, 155] on b "**********" at bounding box center [279, 156] width 34 height 7
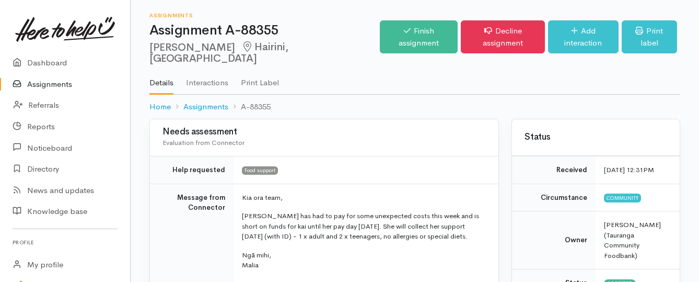
click at [54, 89] on link "Assignments" at bounding box center [65, 84] width 130 height 21
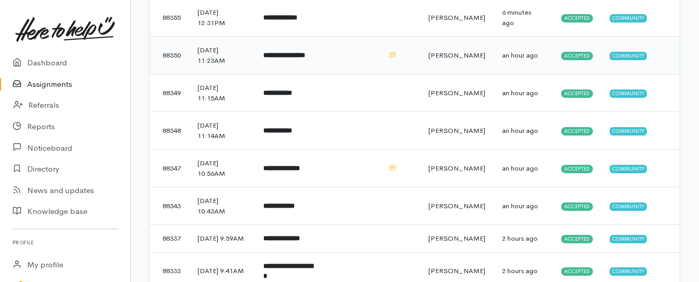
scroll to position [209, 0]
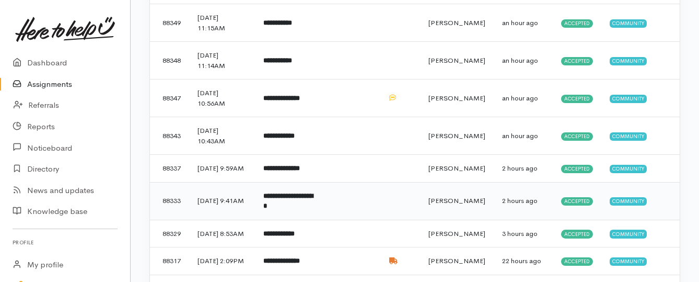
click at [282, 206] on b "**********" at bounding box center [288, 200] width 50 height 17
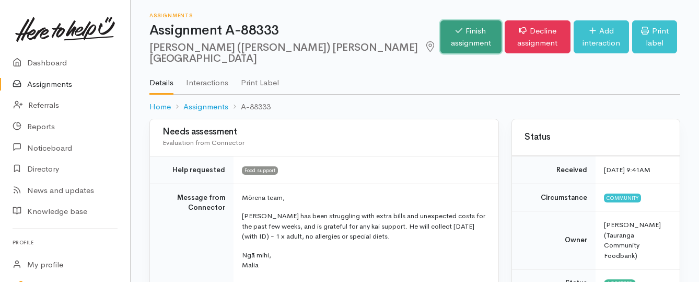
click at [441, 32] on link "Finish assignment" at bounding box center [471, 36] width 61 height 33
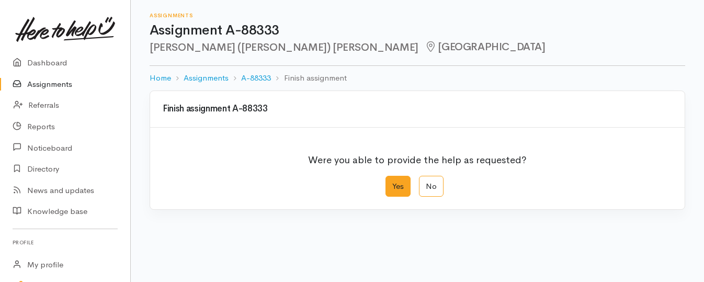
click at [402, 190] on label "Yes" at bounding box center [397, 186] width 25 height 21
click at [392, 182] on input "Yes" at bounding box center [388, 179] width 7 height 7
radio input "true"
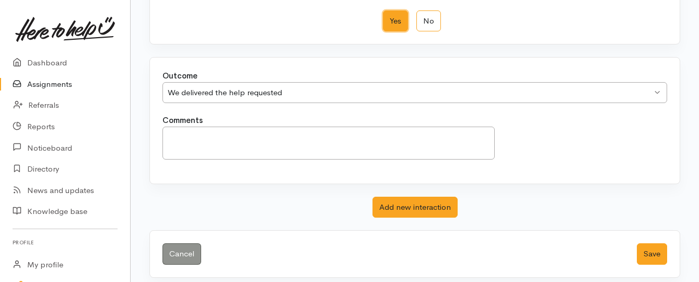
scroll to position [174, 0]
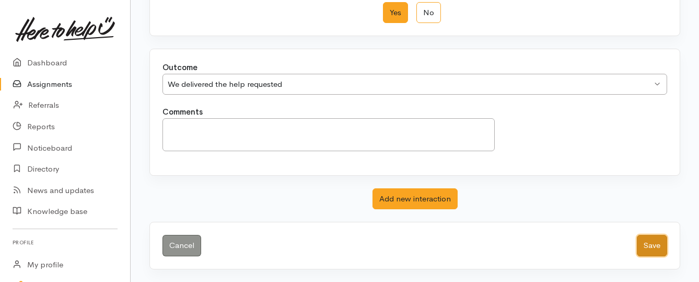
click at [648, 246] on button "Save" at bounding box center [652, 245] width 30 height 21
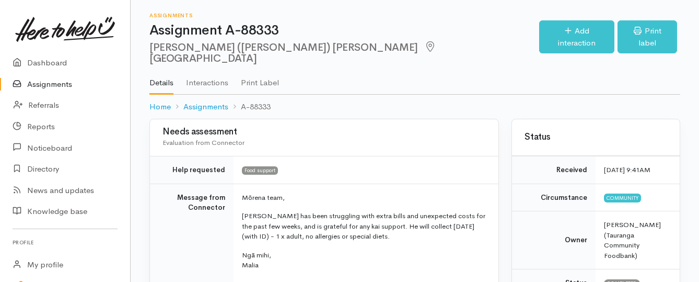
click at [51, 82] on link "Assignments" at bounding box center [65, 84] width 130 height 21
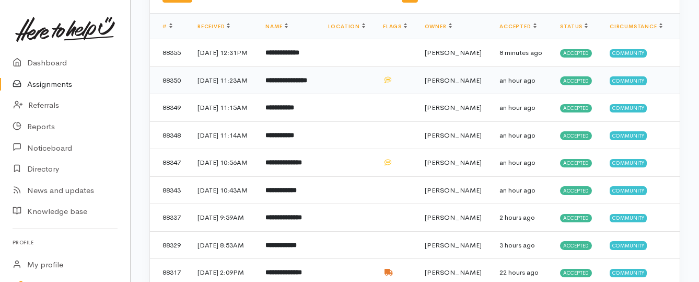
scroll to position [105, 0]
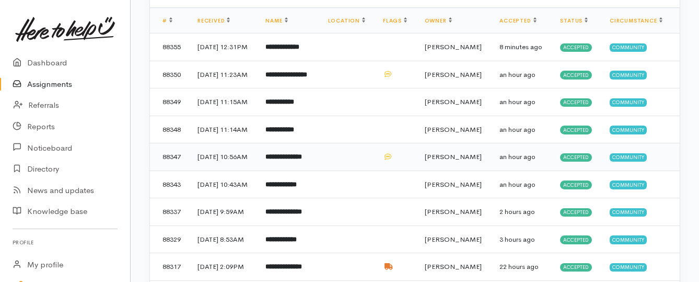
click at [302, 160] on b "**********" at bounding box center [284, 156] width 37 height 7
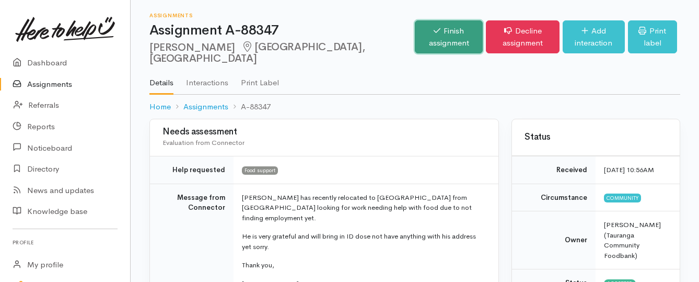
click at [415, 33] on link "Finish assignment" at bounding box center [449, 36] width 68 height 33
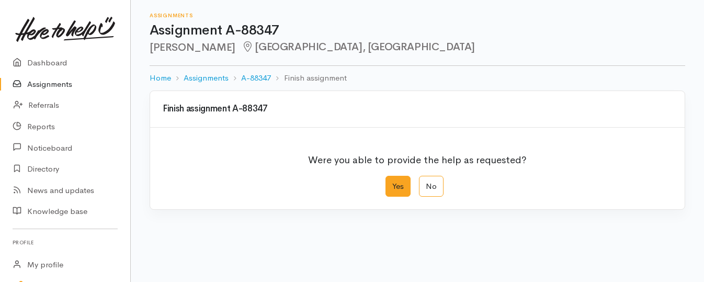
click at [391, 185] on label "Yes" at bounding box center [397, 186] width 25 height 21
click at [391, 182] on input "Yes" at bounding box center [388, 179] width 7 height 7
radio input "true"
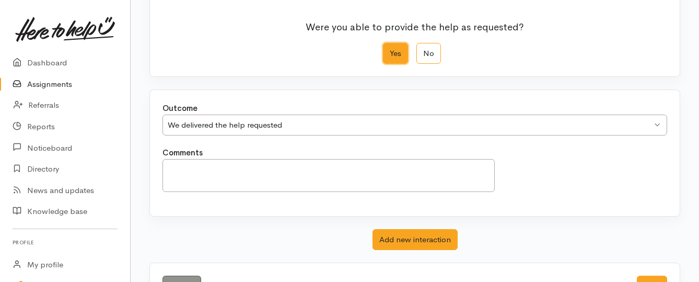
scroll to position [174, 0]
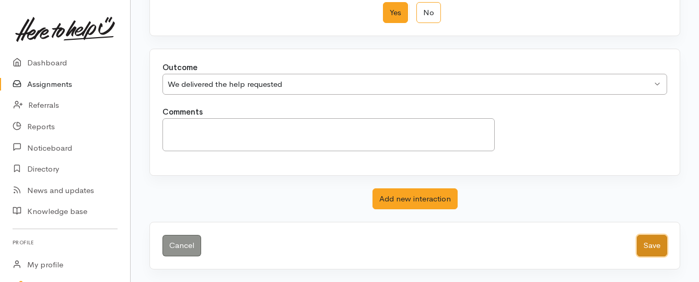
click at [661, 244] on button "Save" at bounding box center [652, 245] width 30 height 21
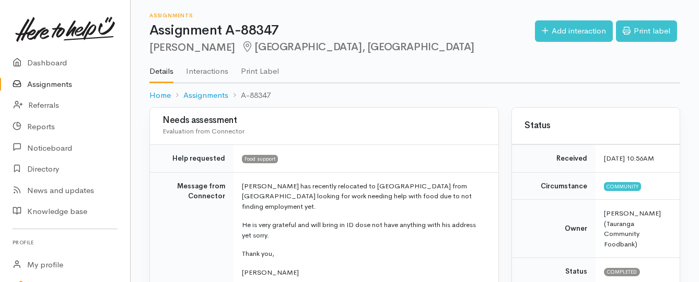
click at [64, 85] on link "Assignments" at bounding box center [65, 84] width 130 height 21
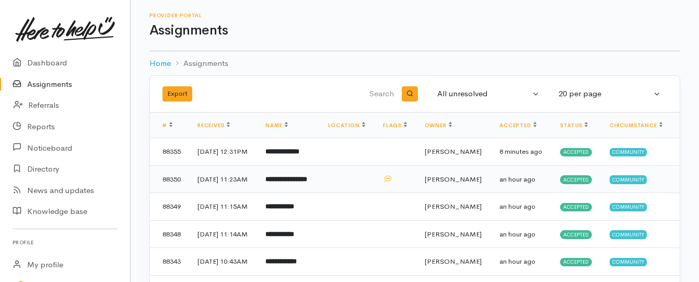
scroll to position [52, 0]
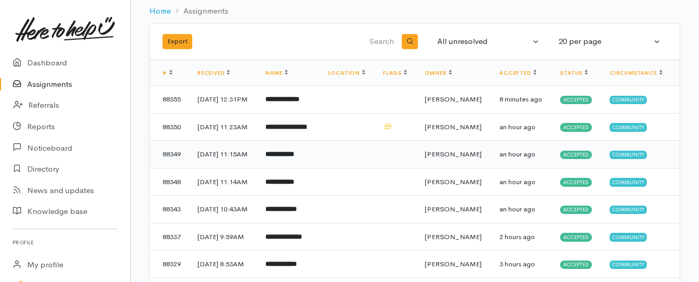
click at [289, 157] on b "**********" at bounding box center [280, 154] width 29 height 7
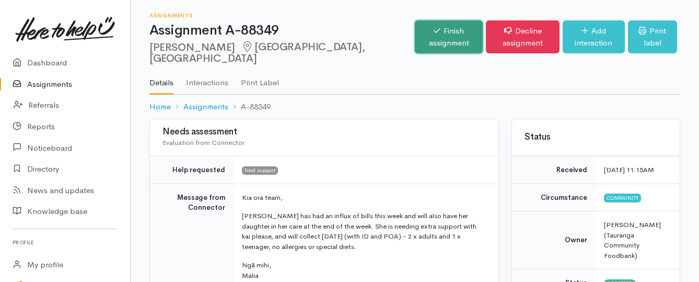
click at [415, 33] on link "Finish assignment" at bounding box center [449, 36] width 68 height 33
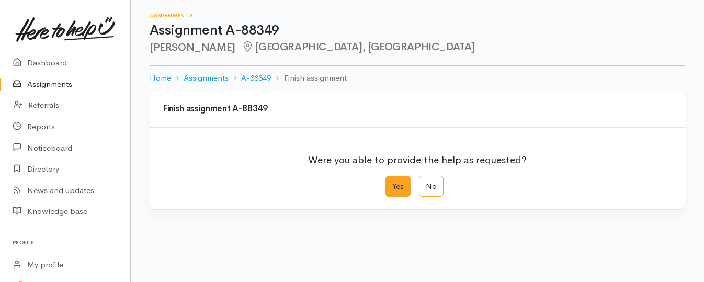
click at [400, 185] on label "Yes" at bounding box center [397, 186] width 25 height 21
click at [392, 182] on input "Yes" at bounding box center [388, 179] width 7 height 7
radio input "true"
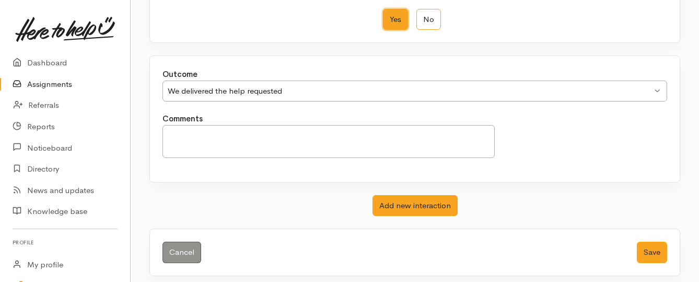
scroll to position [174, 0]
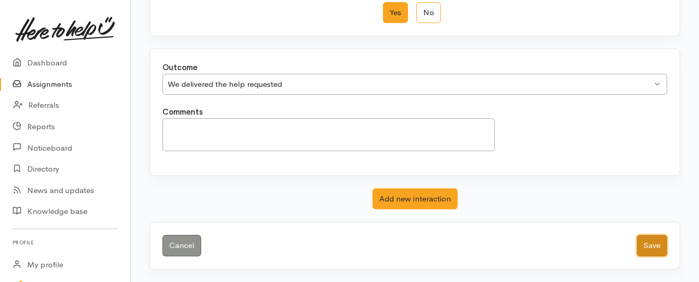
click at [647, 249] on button "Save" at bounding box center [652, 245] width 30 height 21
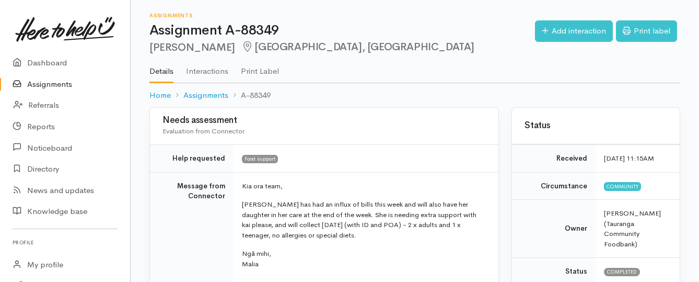
click at [55, 87] on link "Assignments" at bounding box center [65, 84] width 130 height 21
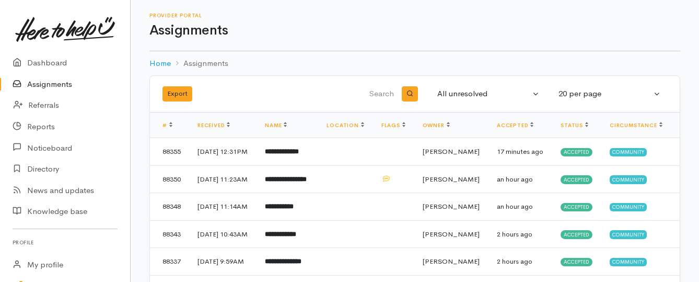
click at [46, 85] on link "Assignments" at bounding box center [65, 84] width 130 height 21
